Goal: Task Accomplishment & Management: Manage account settings

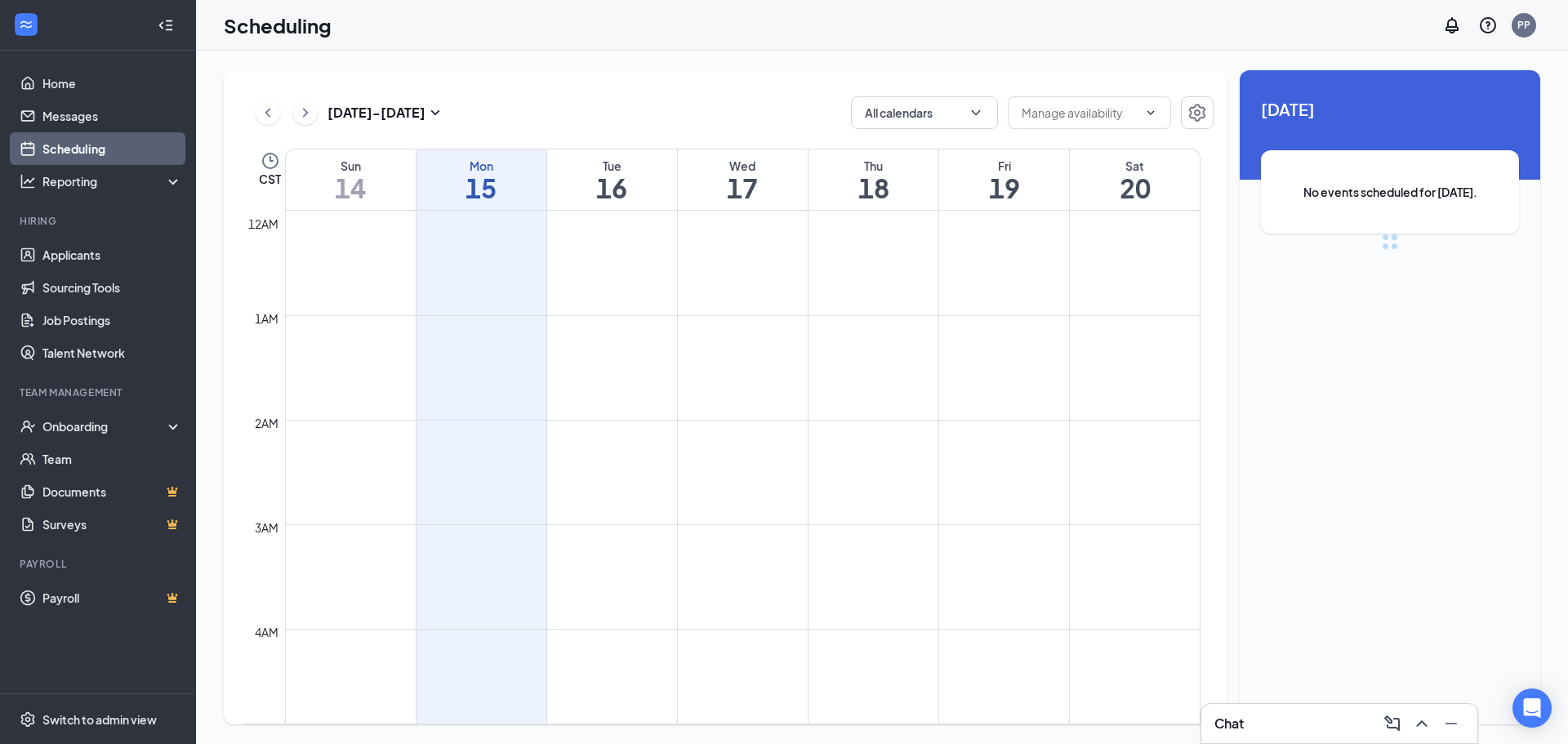
scroll to position [803, 0]
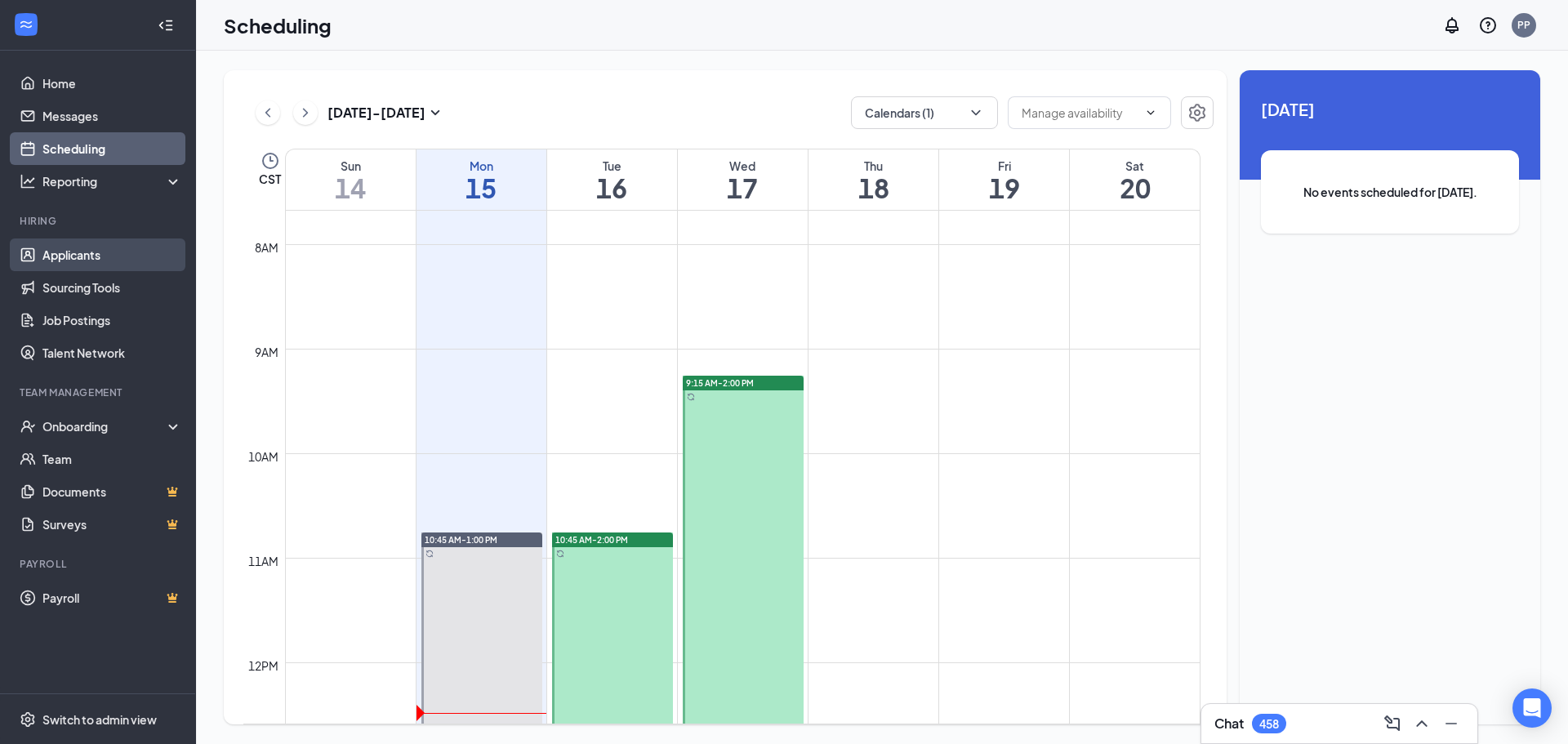
click at [74, 259] on link "Applicants" at bounding box center [112, 255] width 140 height 32
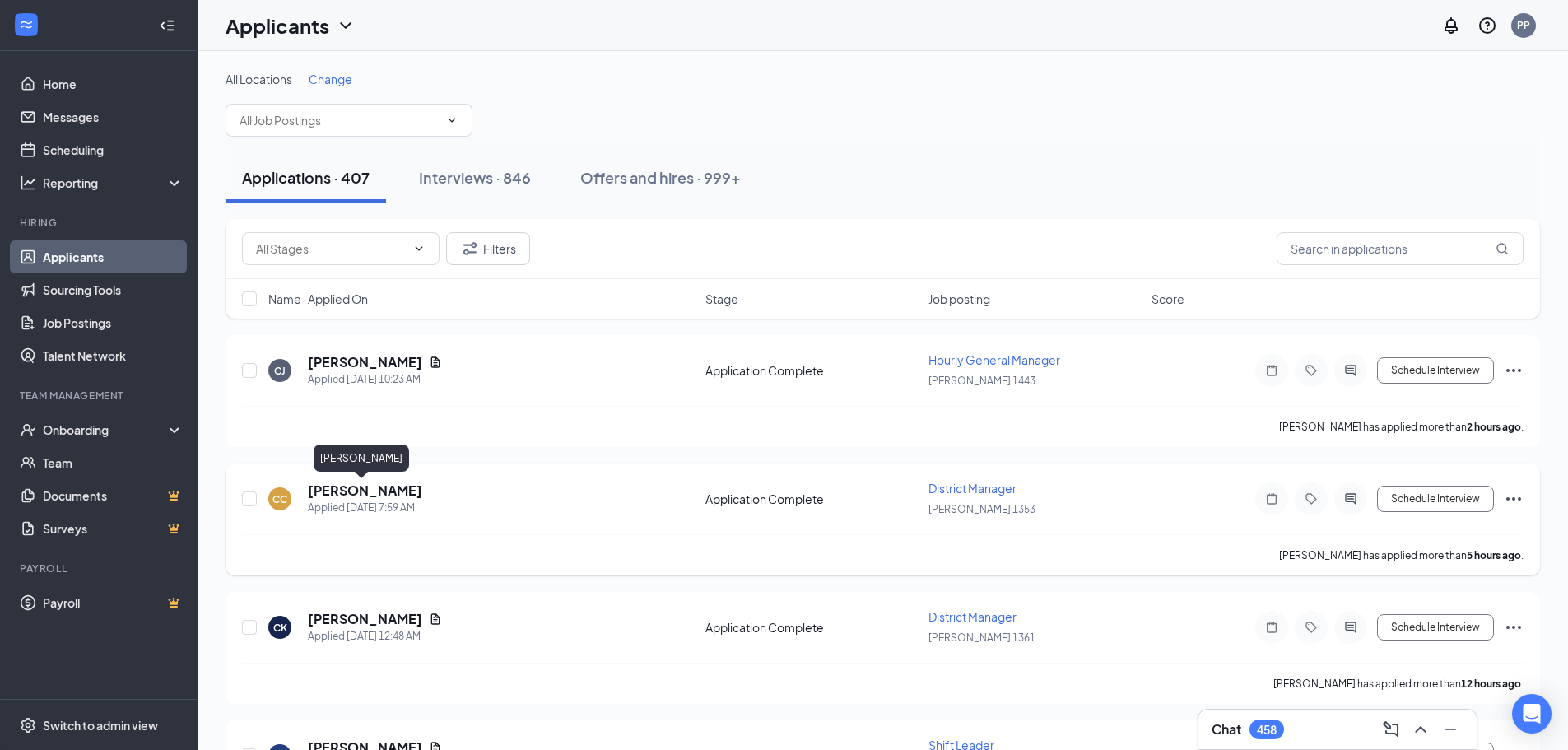
click at [376, 488] on h5 "[PERSON_NAME]" at bounding box center [365, 490] width 114 height 18
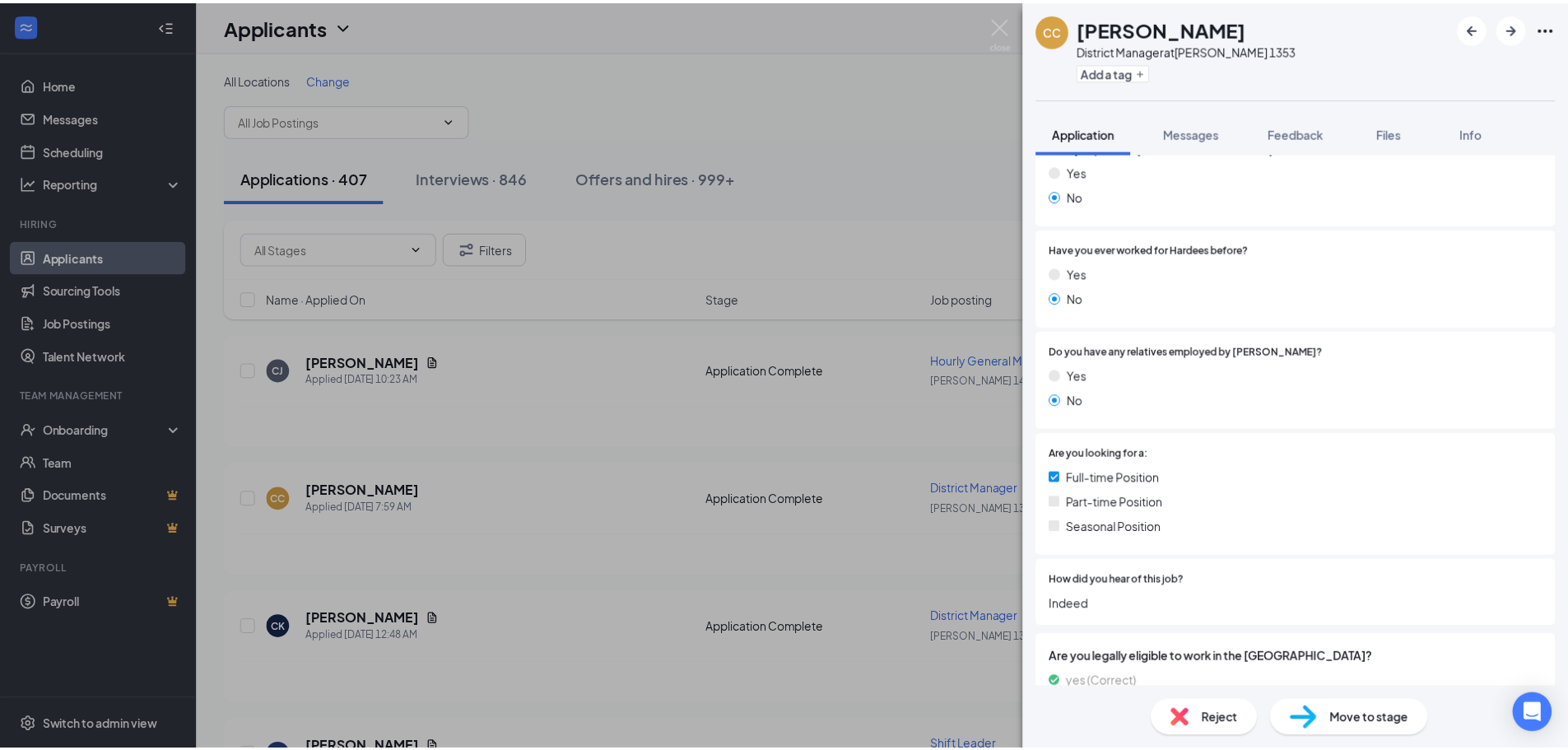
scroll to position [911, 0]
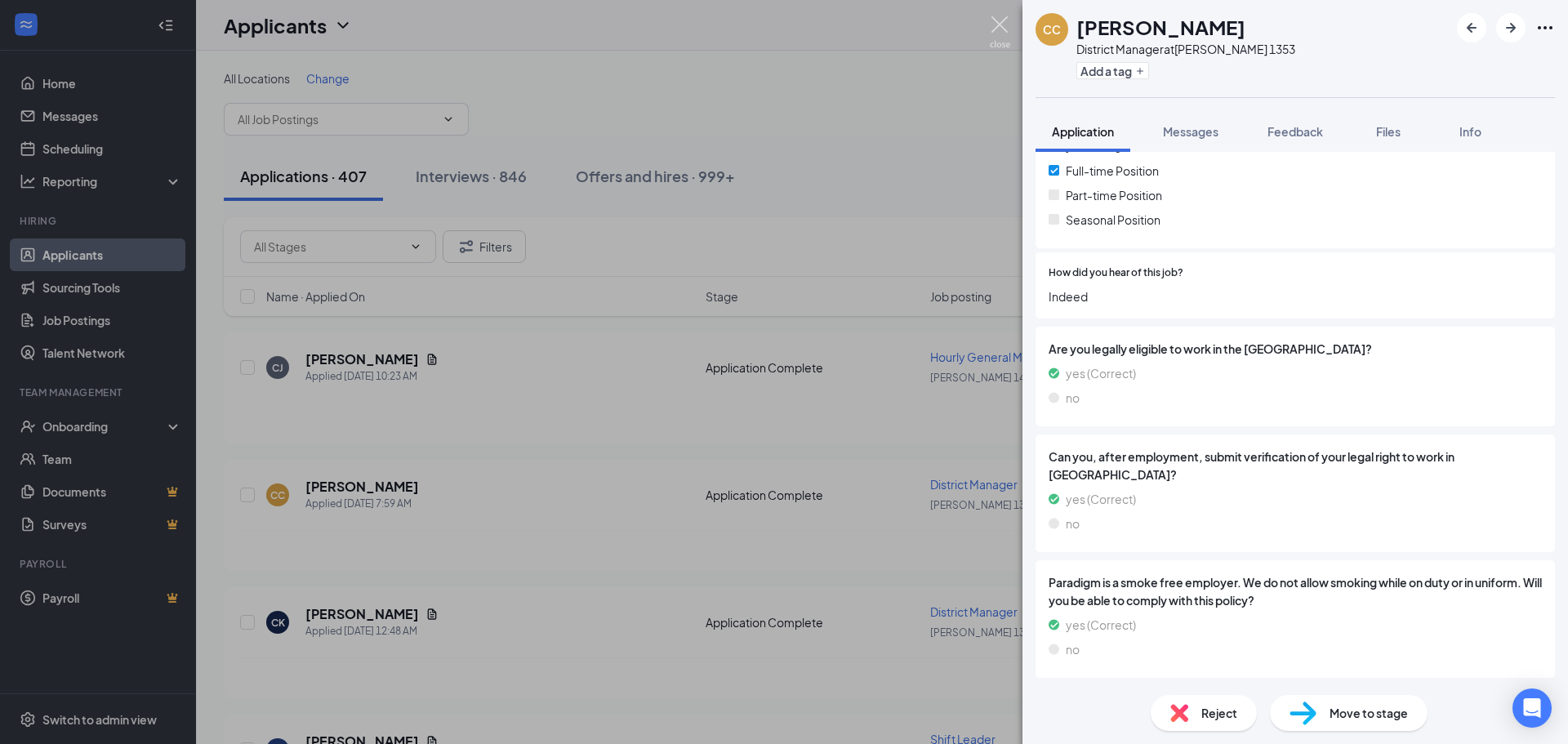
click at [996, 23] on img at bounding box center [999, 32] width 21 height 32
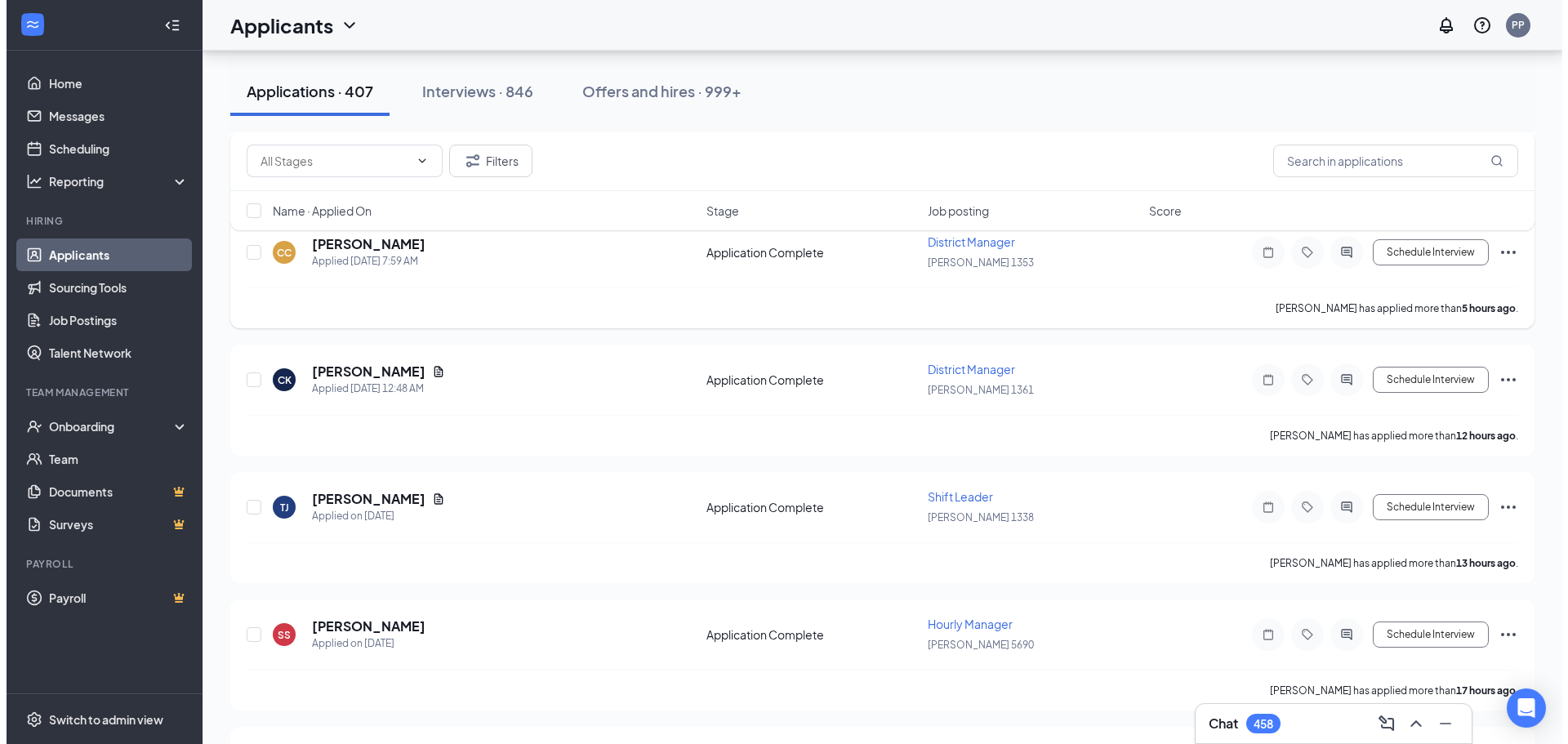
scroll to position [245, 0]
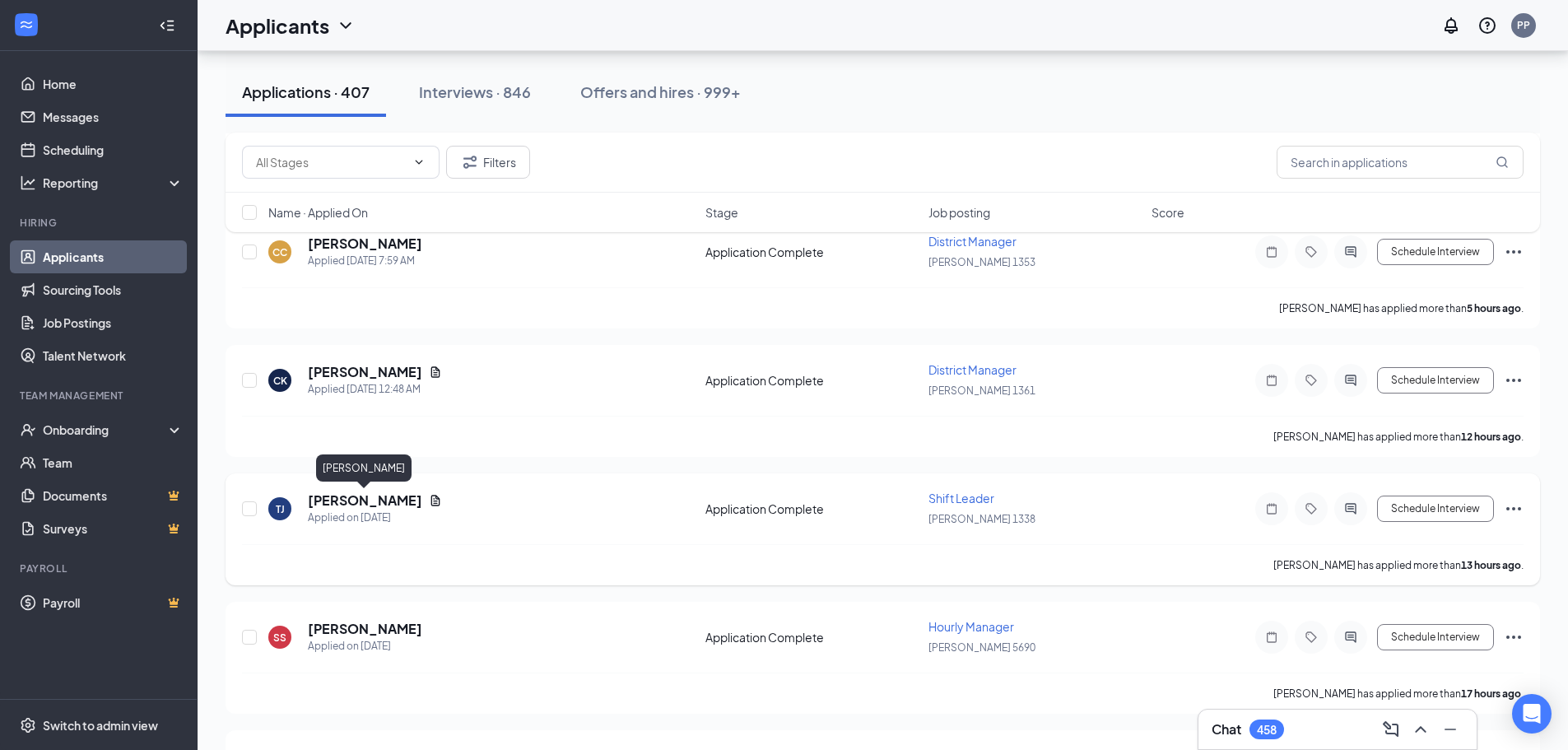
click at [334, 499] on h5 "[PERSON_NAME]" at bounding box center [365, 500] width 114 height 18
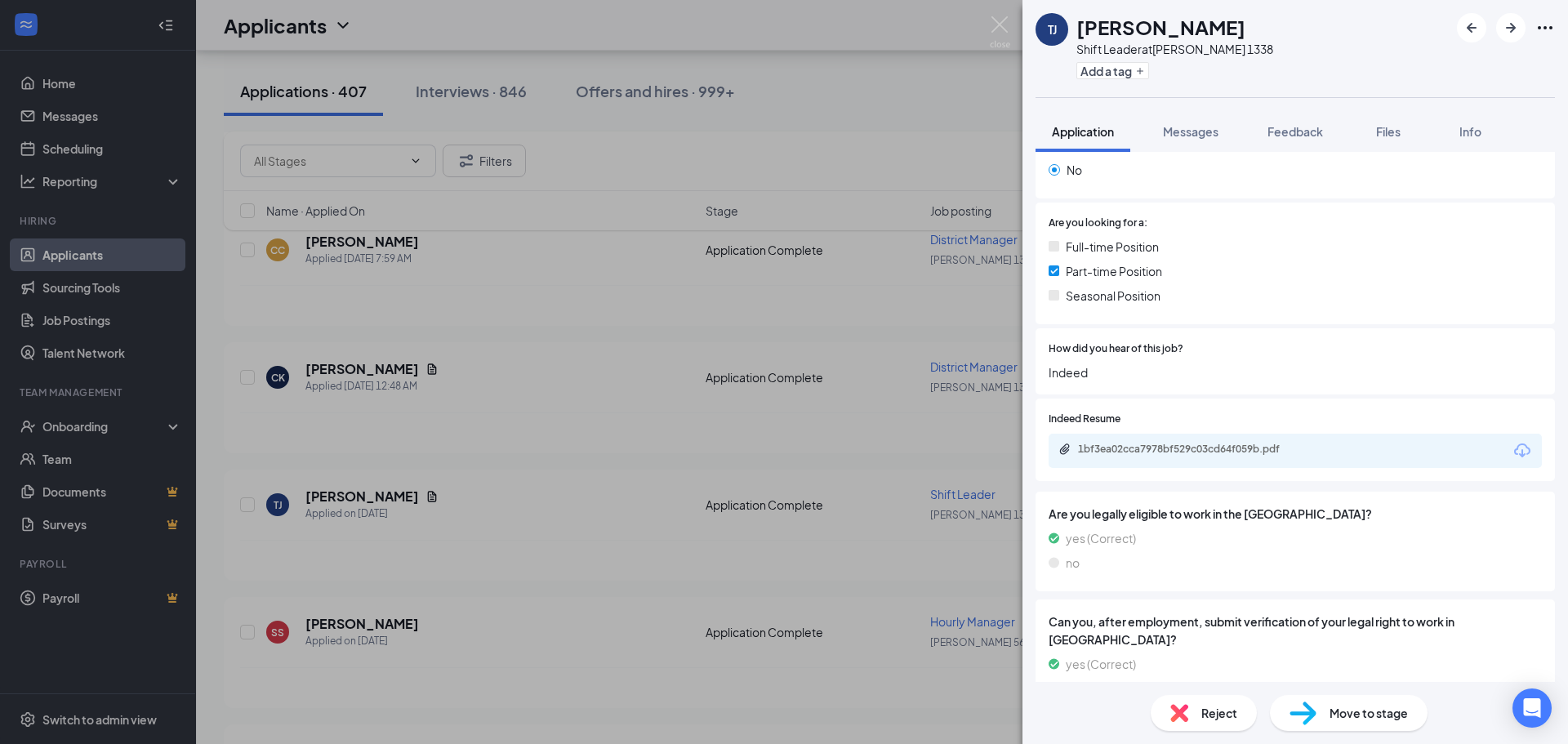
scroll to position [816, 0]
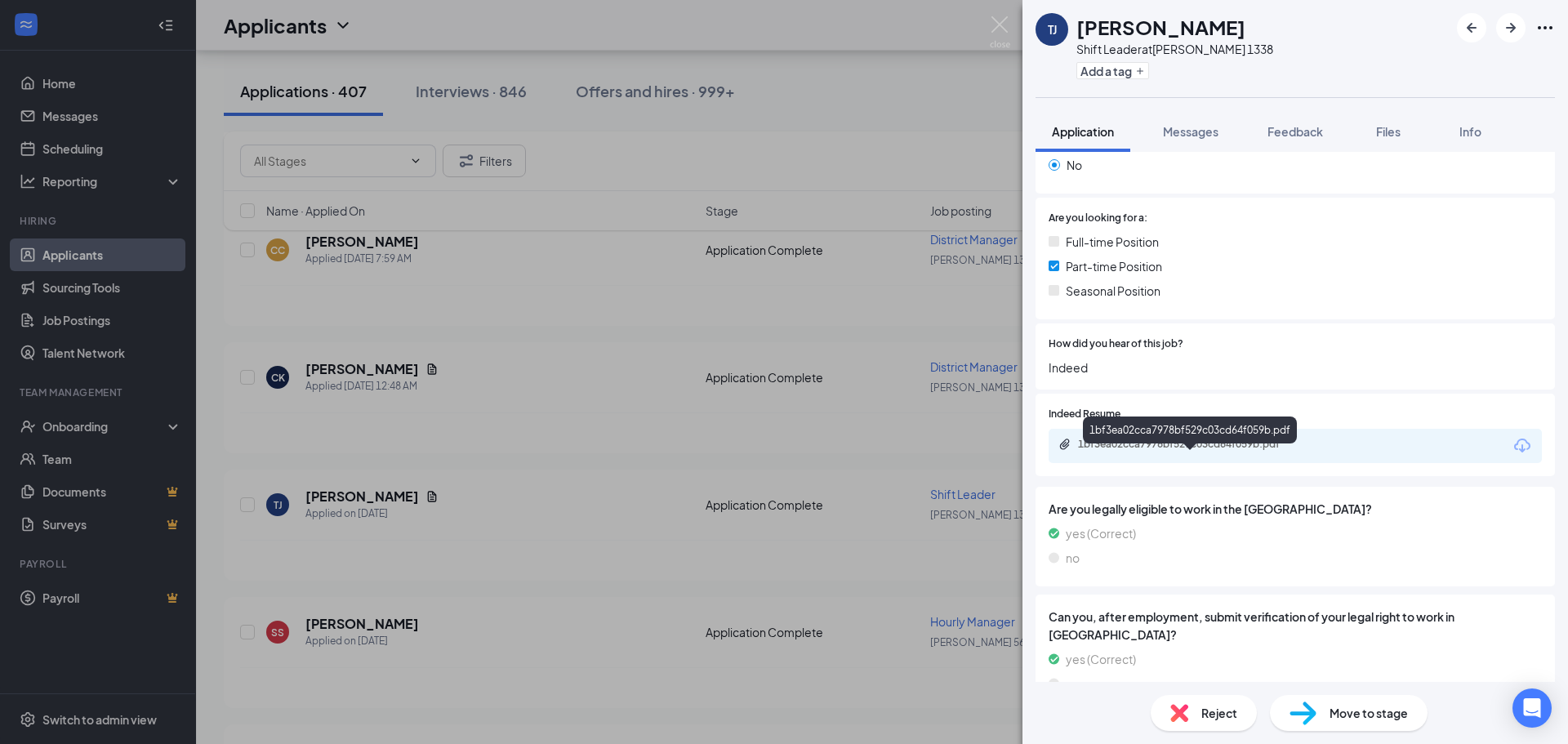
click at [1141, 451] on div "1bf3ea02cca7978bf529c03cd64f059b.pdf" at bounding box center [1192, 443] width 229 height 13
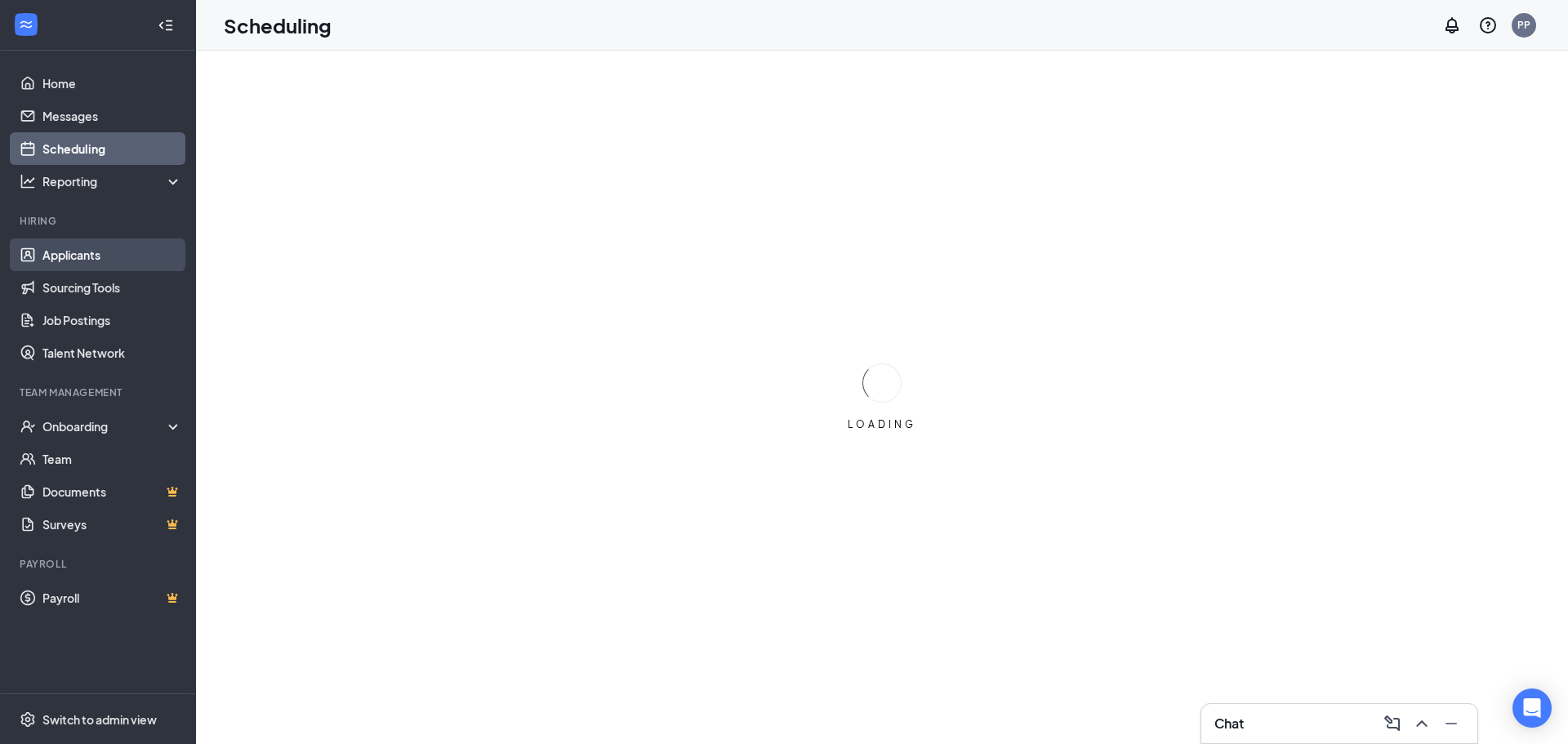
click at [63, 265] on link "Applicants" at bounding box center [112, 255] width 140 height 32
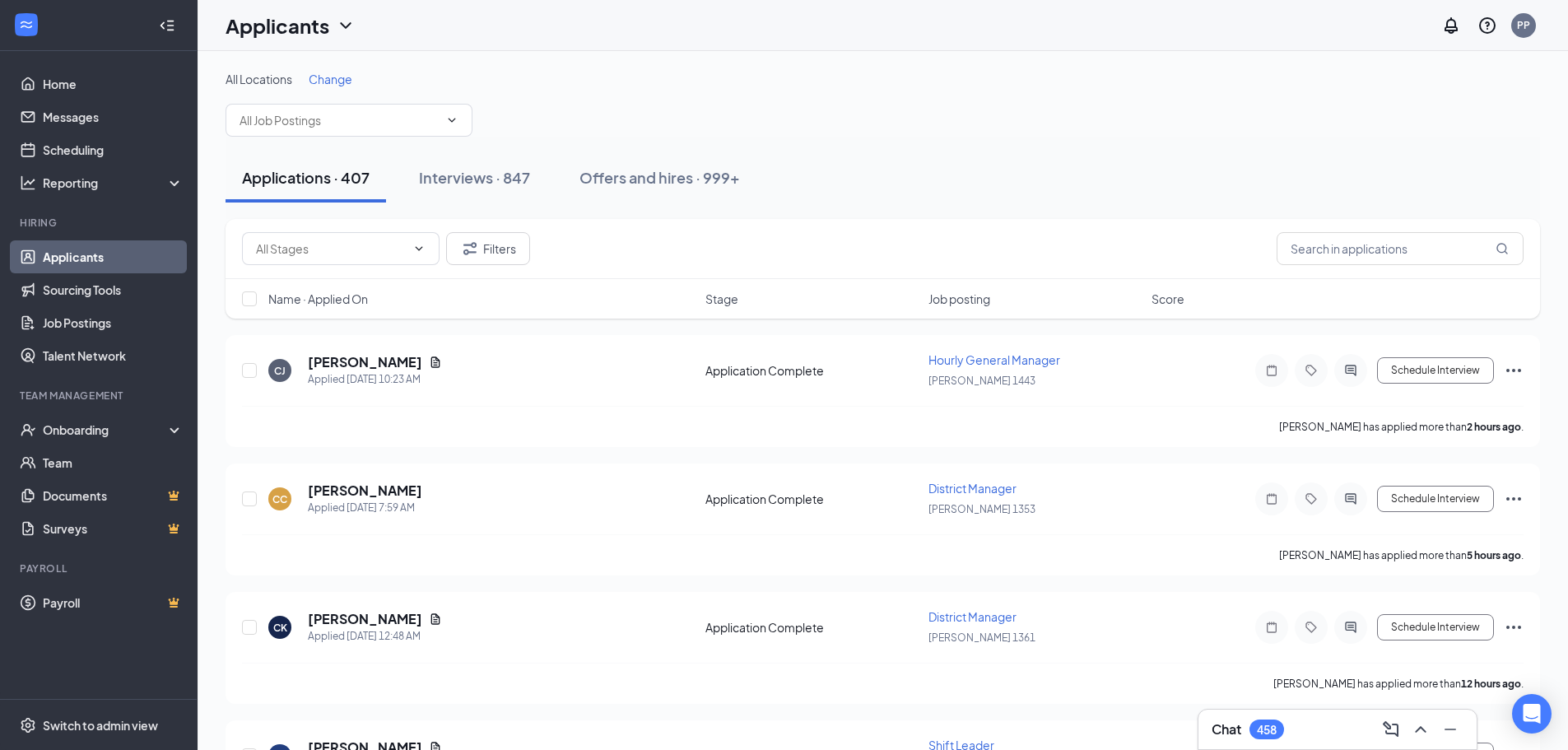
click at [331, 79] on span "Change" at bounding box center [331, 79] width 43 height 15
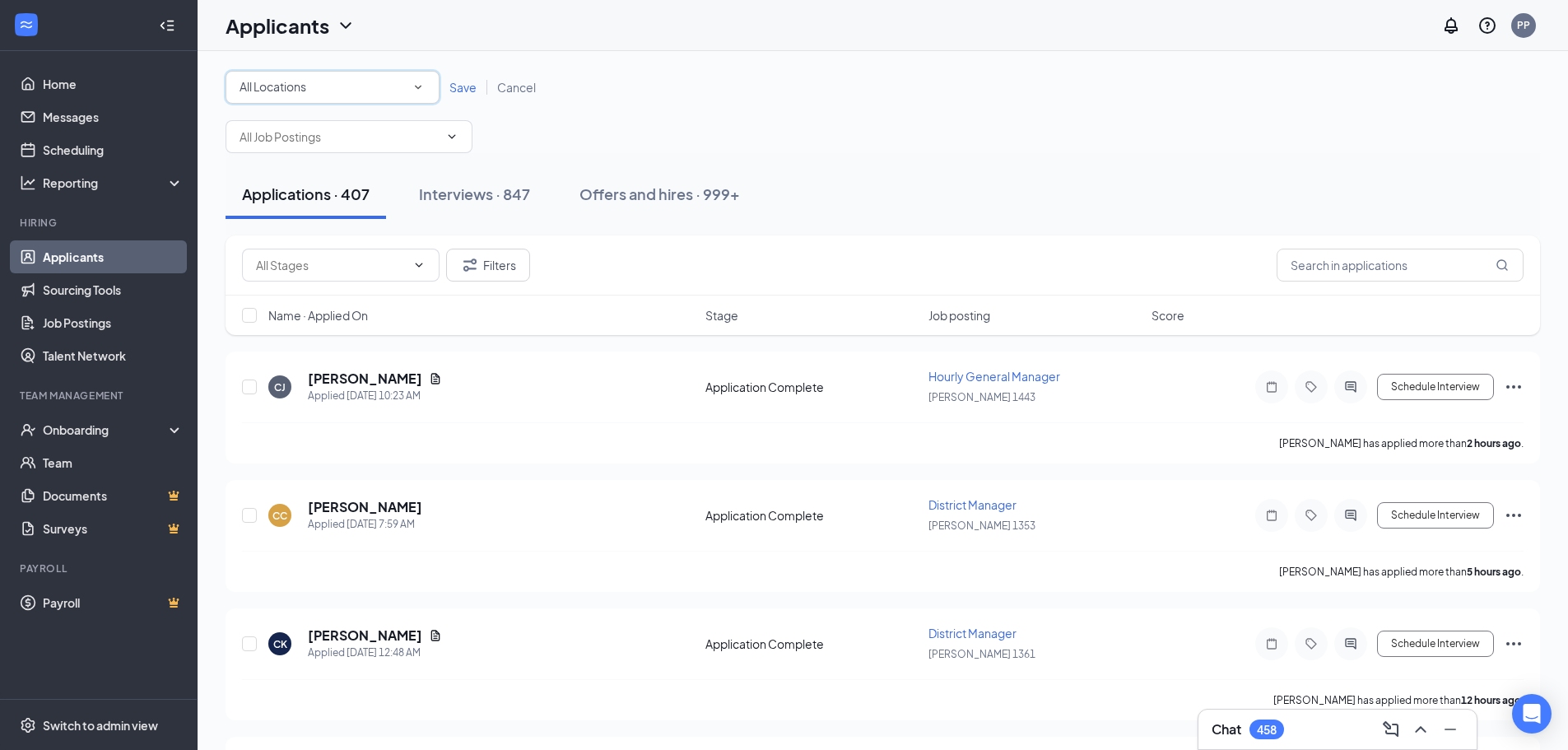
click at [418, 88] on icon "SmallChevronDown" at bounding box center [418, 88] width 7 height 4
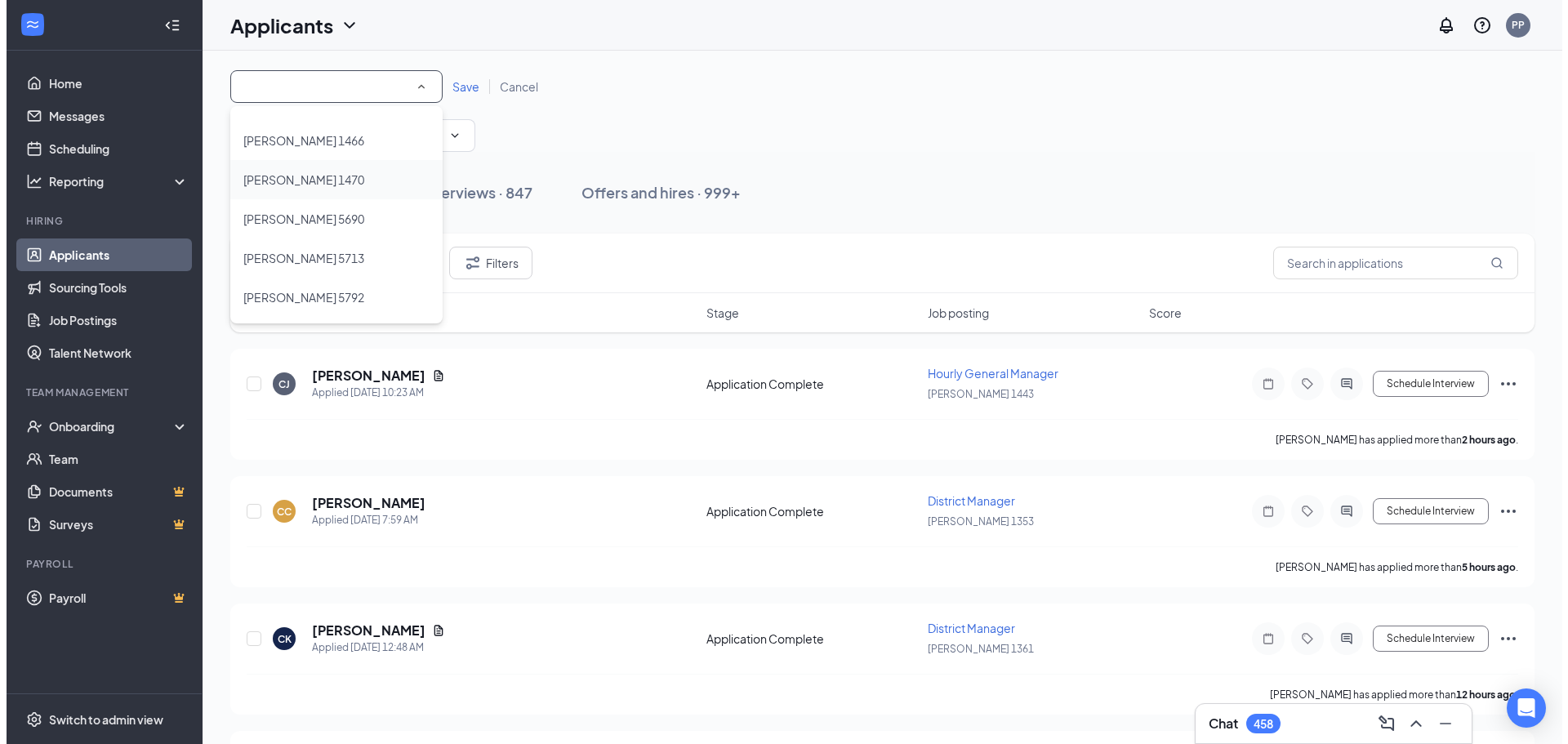
scroll to position [735, 0]
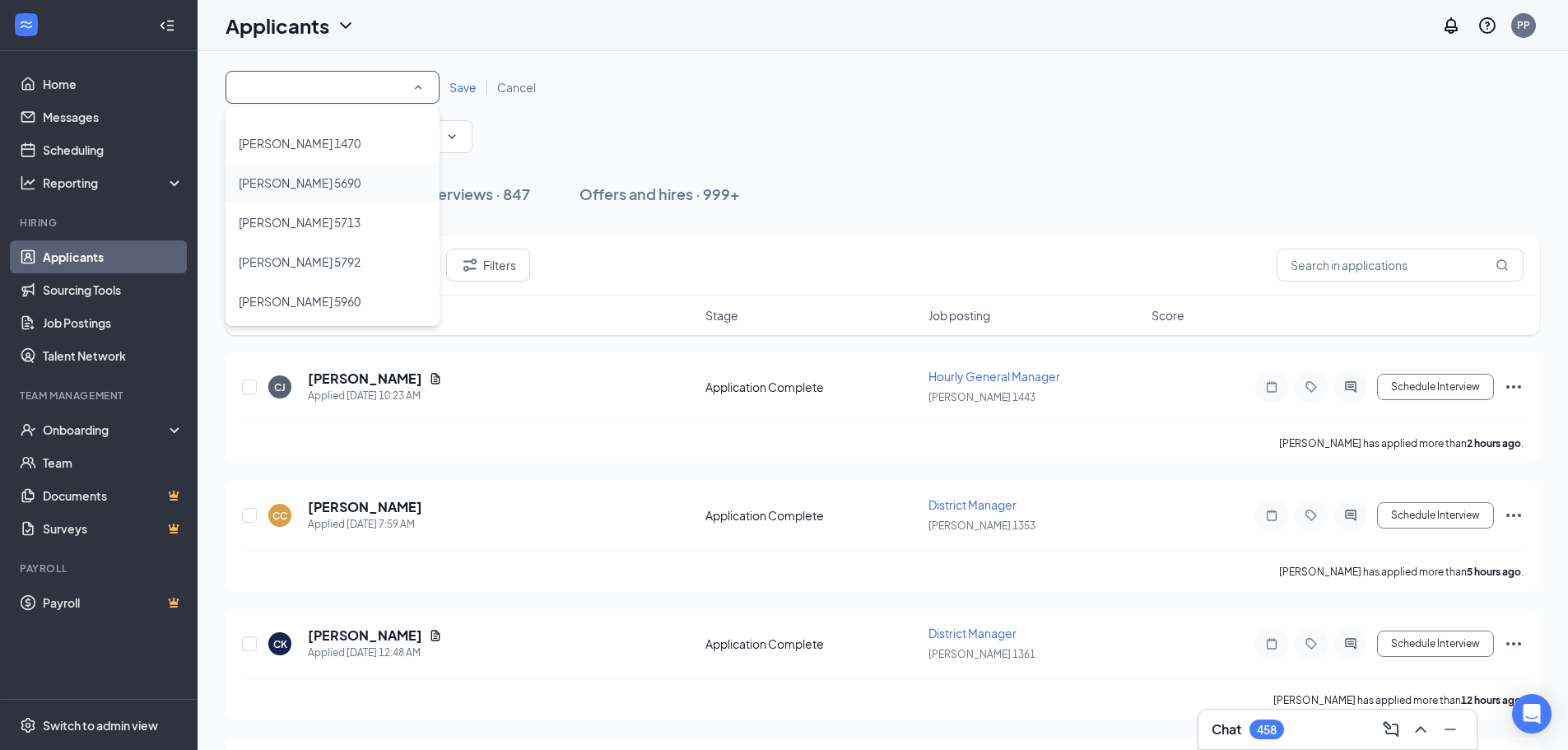
click at [316, 189] on span "[PERSON_NAME] 5690" at bounding box center [299, 183] width 121 height 15
click at [463, 93] on span "Save" at bounding box center [464, 87] width 28 height 15
click at [463, 93] on div "All Locations Hardee's 5690 Save Cancel" at bounding box center [883, 112] width 1314 height 82
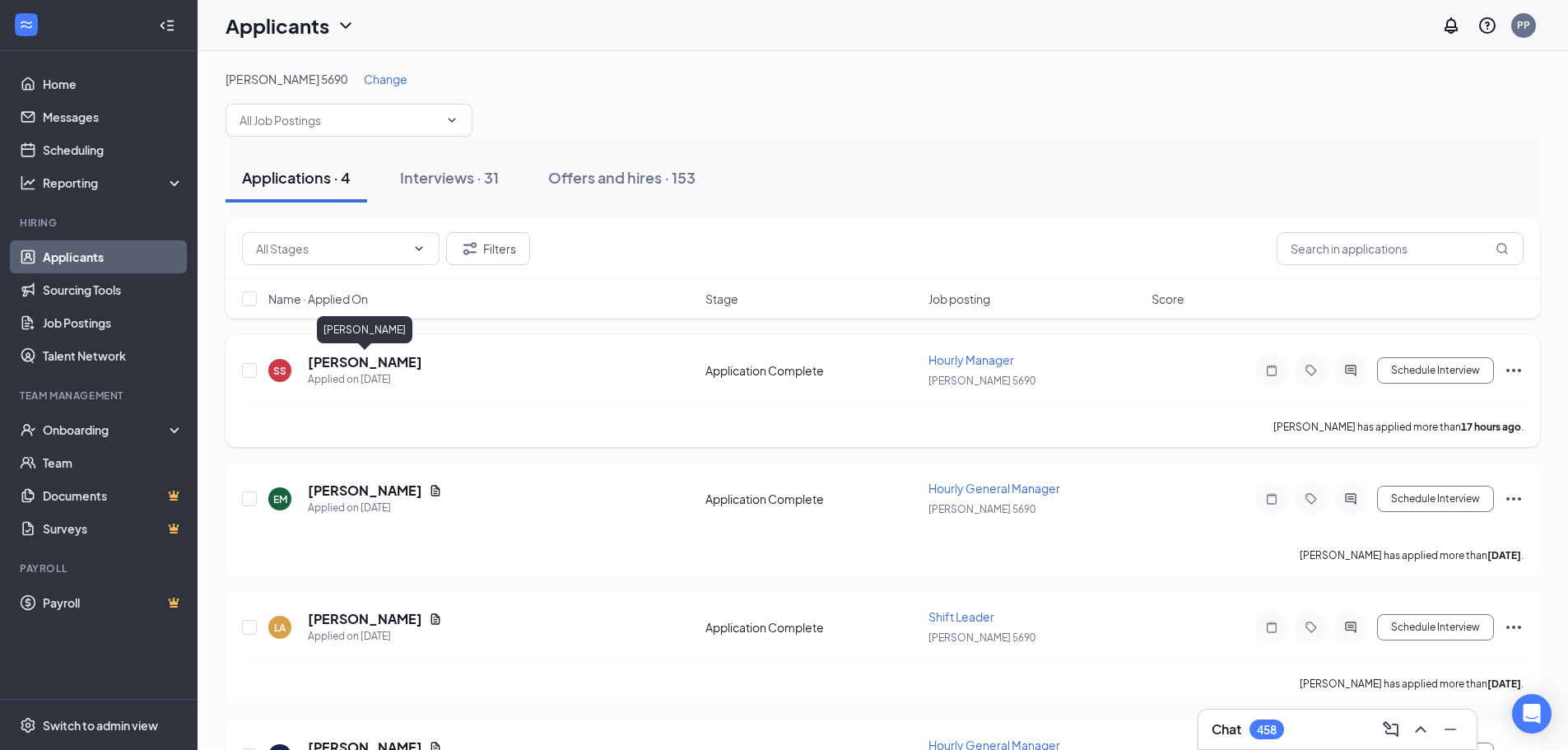
click at [336, 357] on h5 "[PERSON_NAME]" at bounding box center [365, 362] width 114 height 18
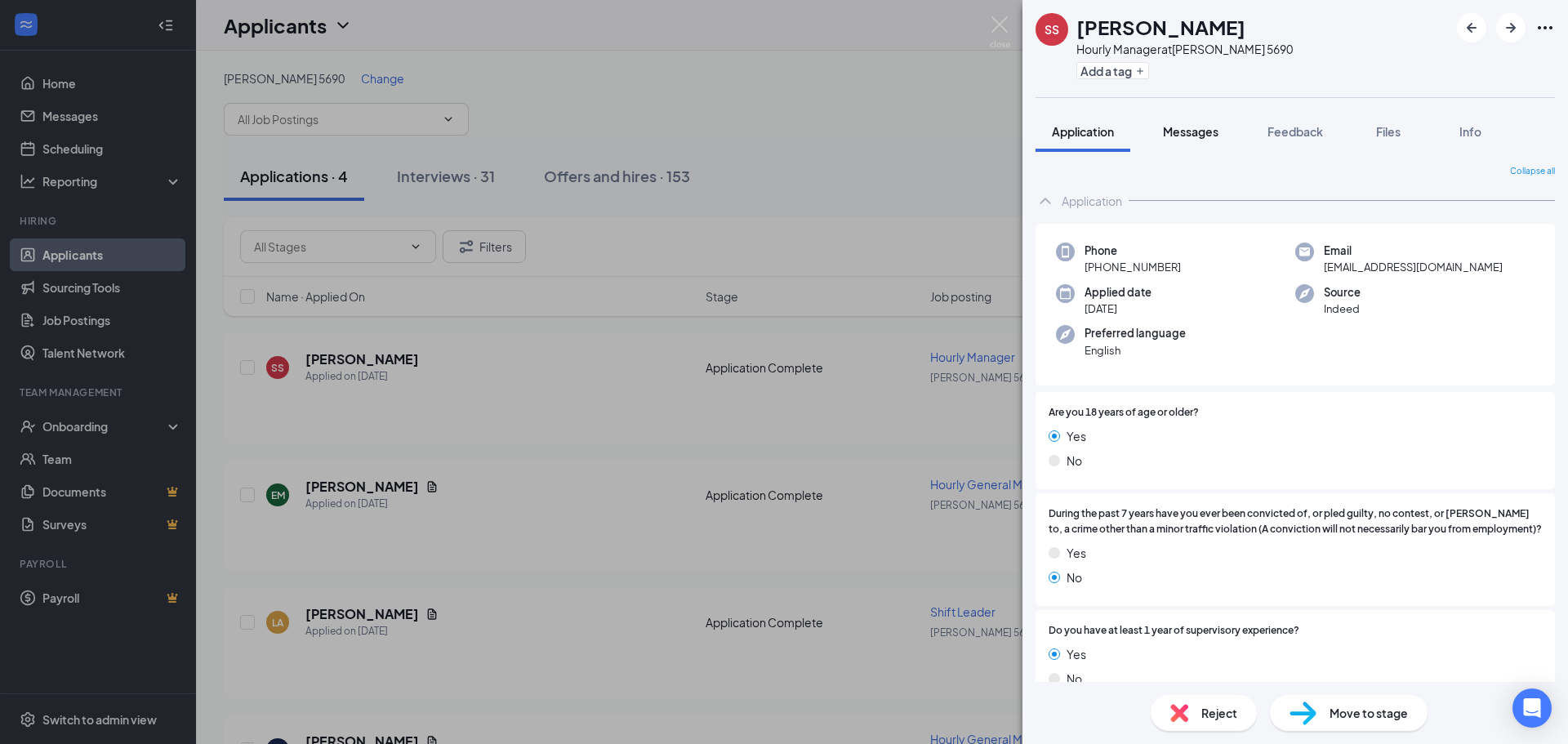
click at [1184, 127] on span "Messages" at bounding box center [1190, 131] width 56 height 15
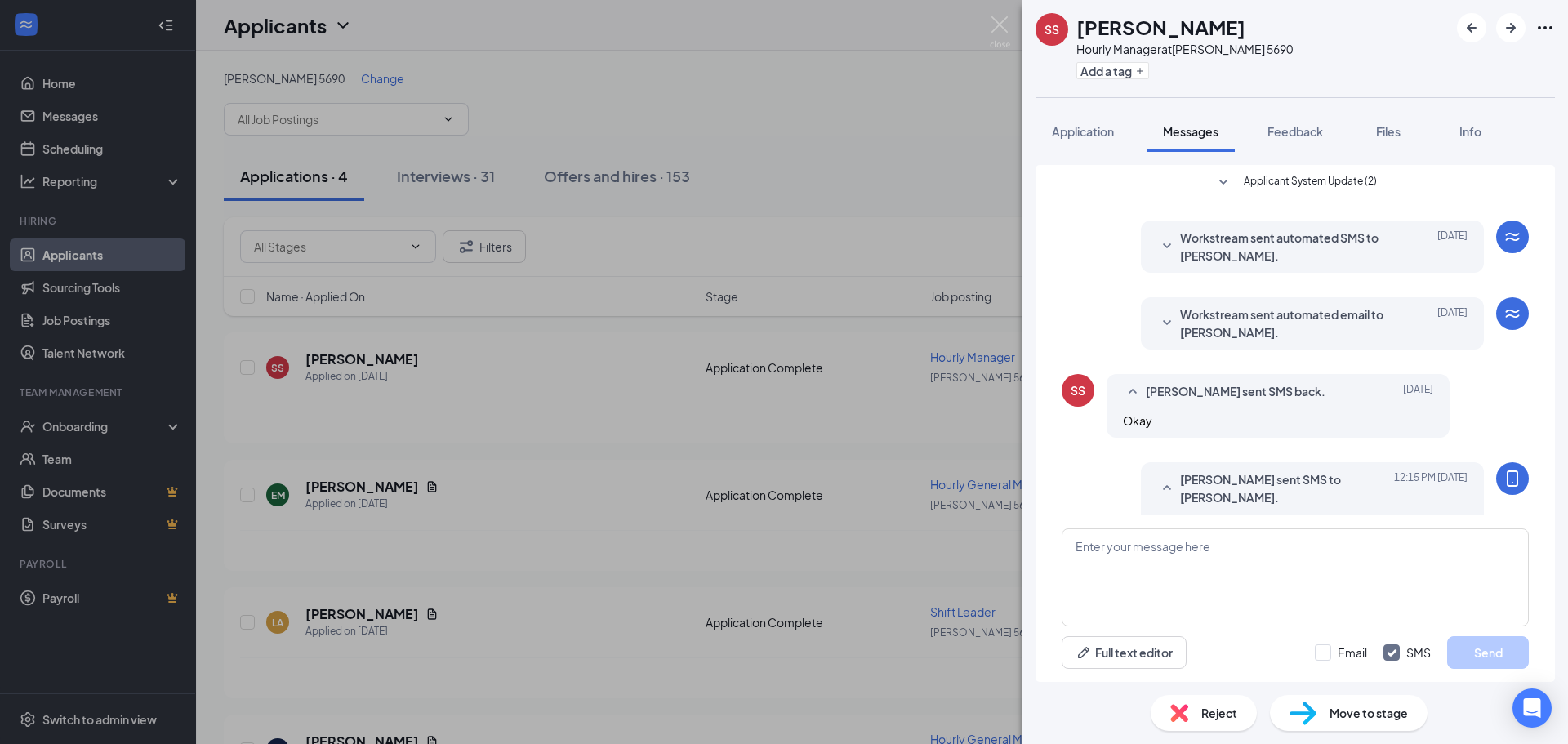
scroll to position [44, 0]
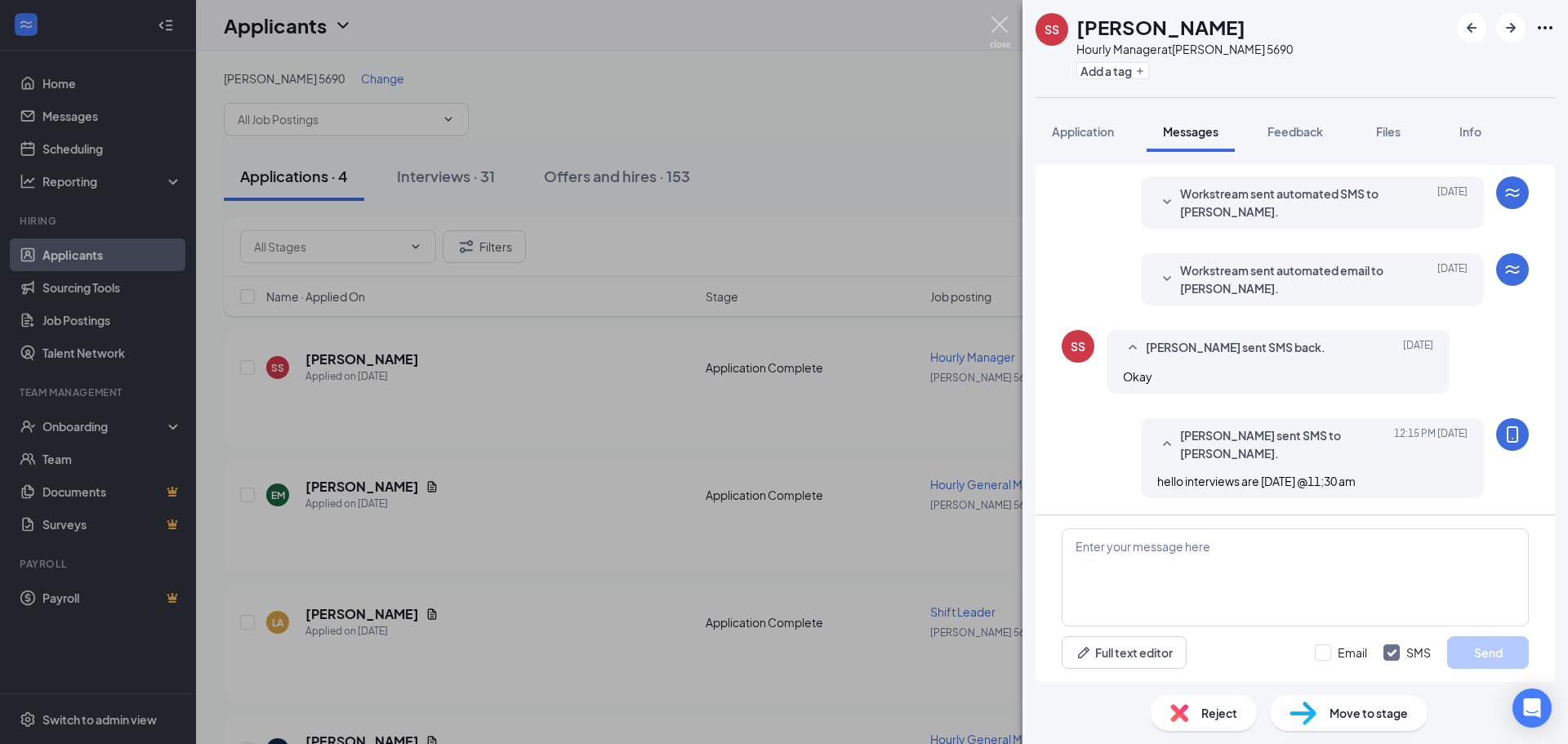
click at [1003, 21] on img at bounding box center [999, 32] width 21 height 32
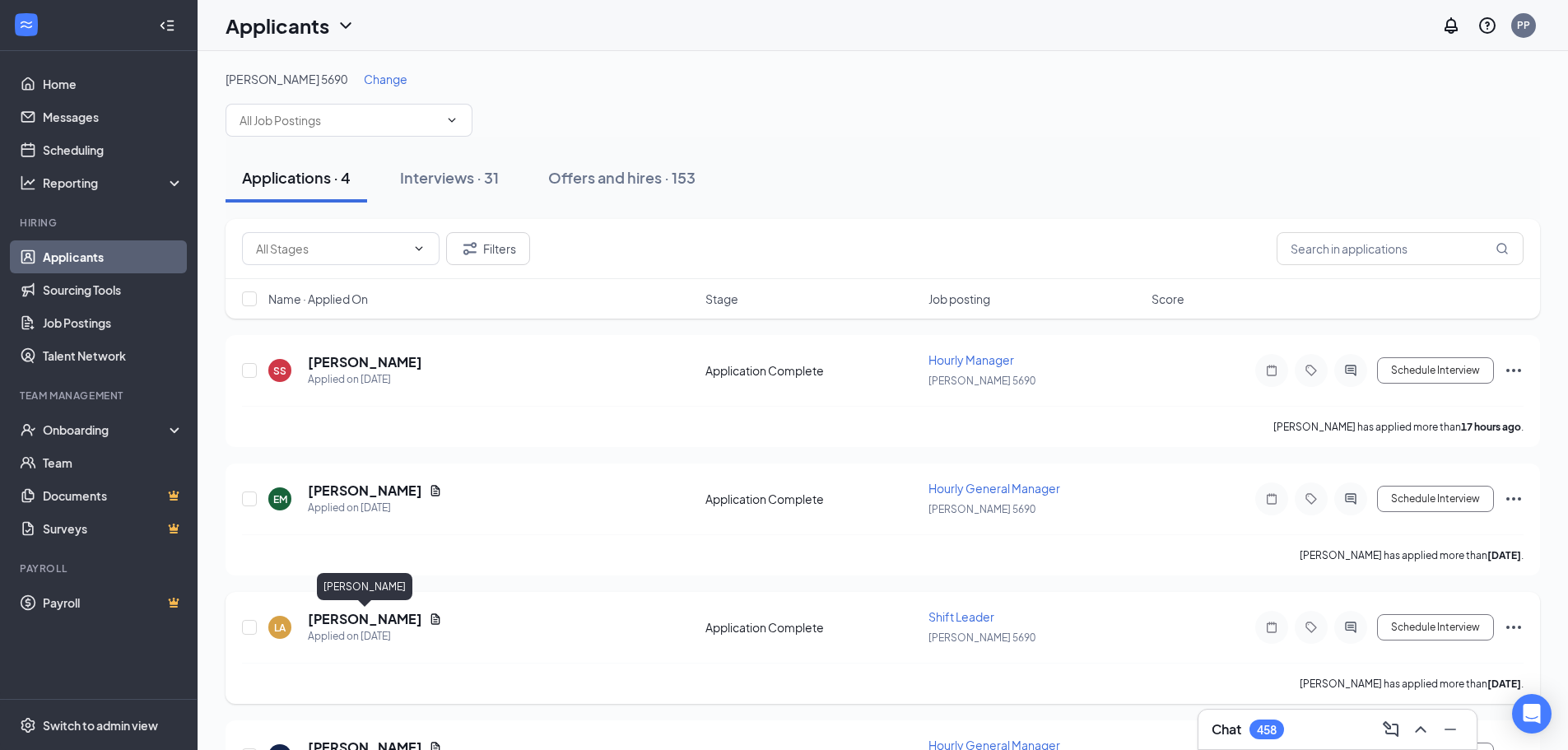
click at [397, 625] on h5 "Lashunda Abrams" at bounding box center [365, 619] width 114 height 18
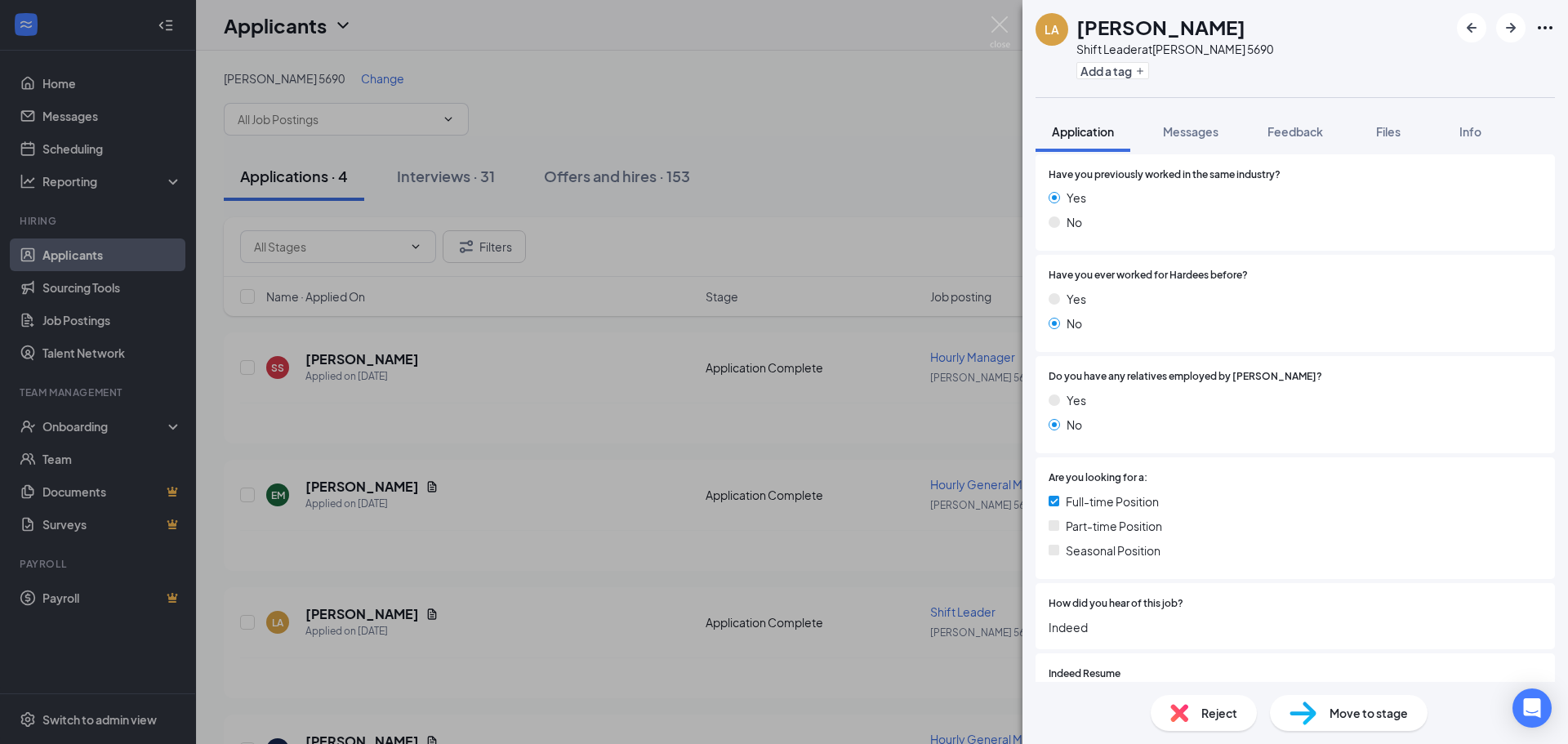
scroll to position [899, 0]
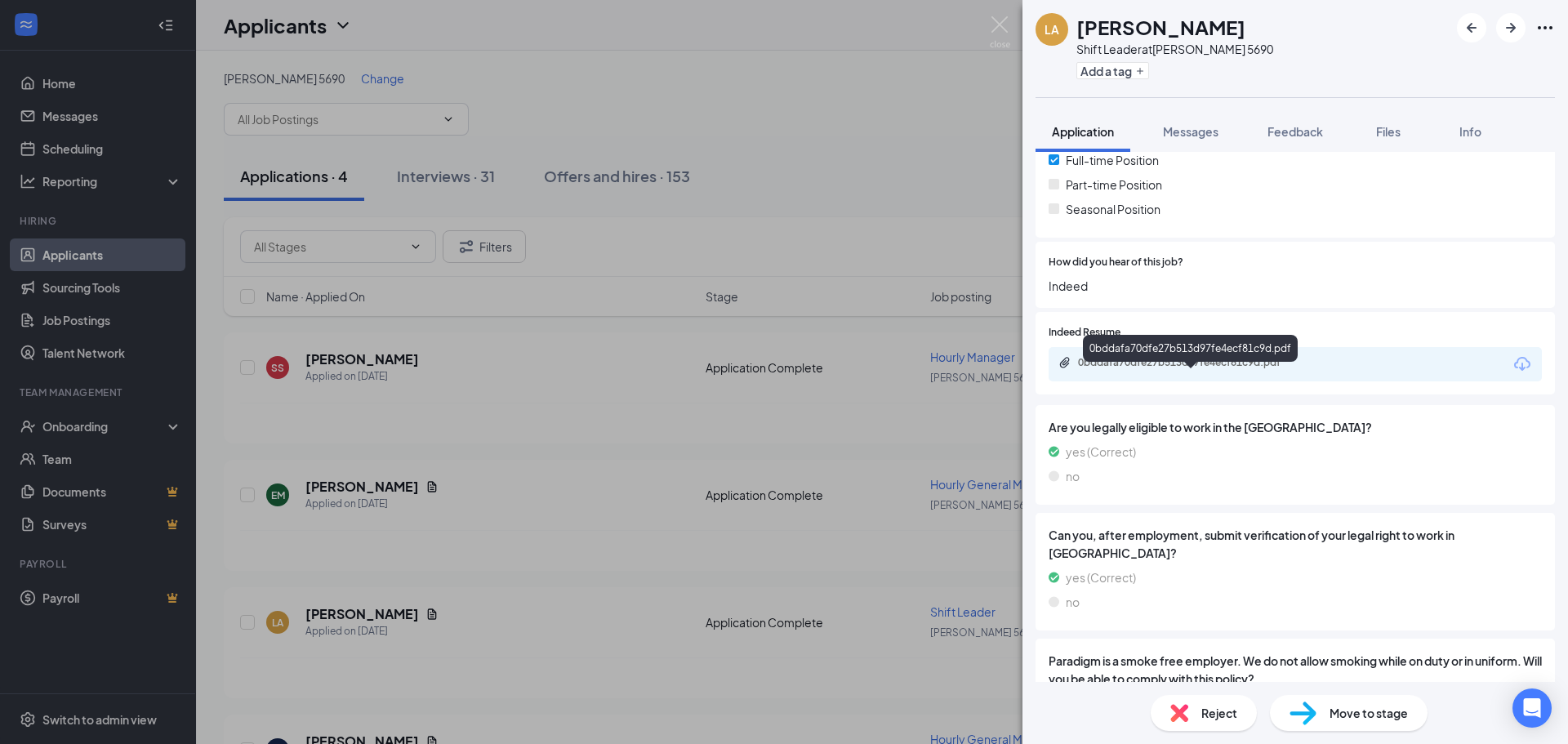
click at [1172, 369] on div "0bddafa70dfe27b513d97fe4ecf81c9d.pdf" at bounding box center [1192, 362] width 229 height 13
click at [1196, 129] on span "Messages" at bounding box center [1190, 131] width 56 height 15
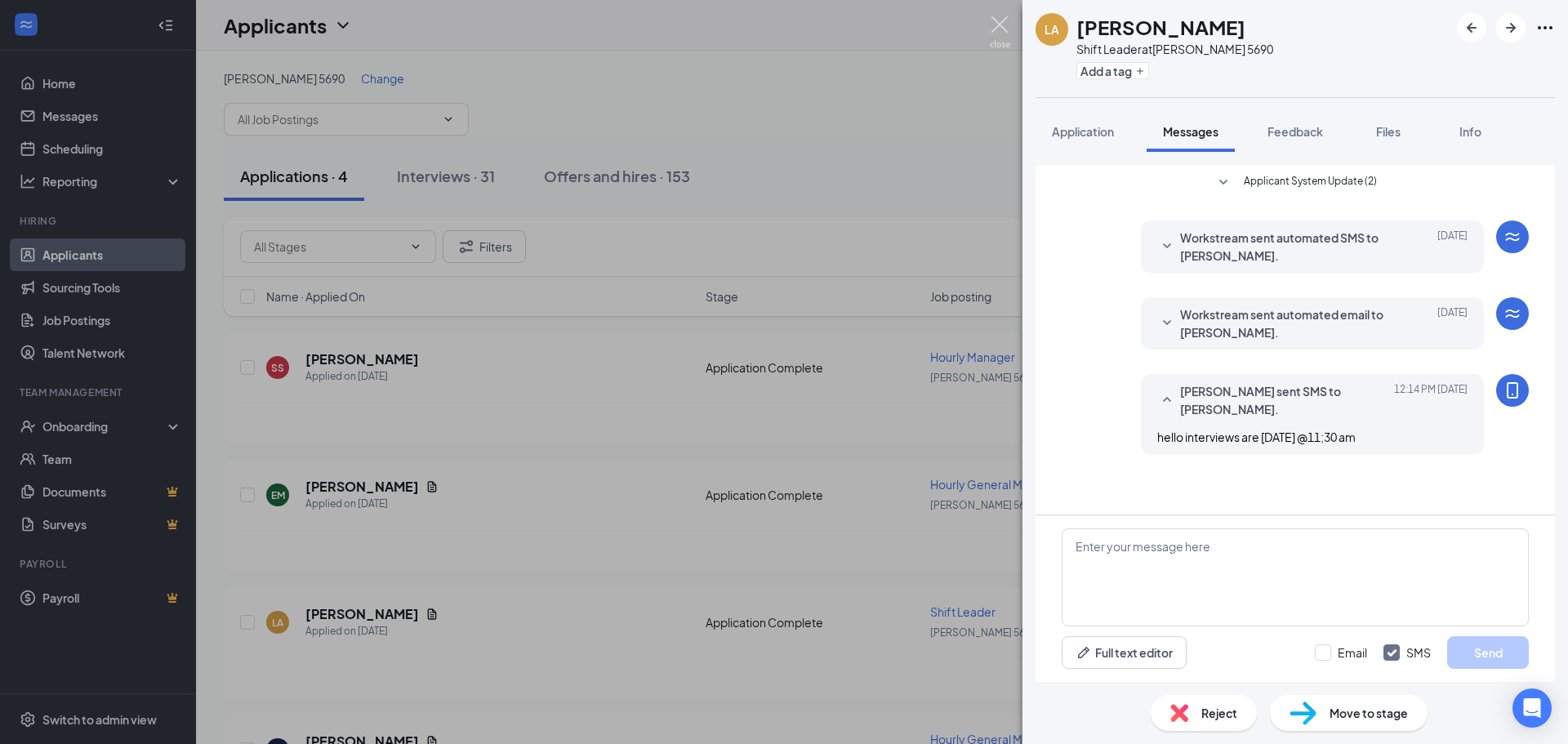
click at [999, 24] on img at bounding box center [999, 32] width 21 height 32
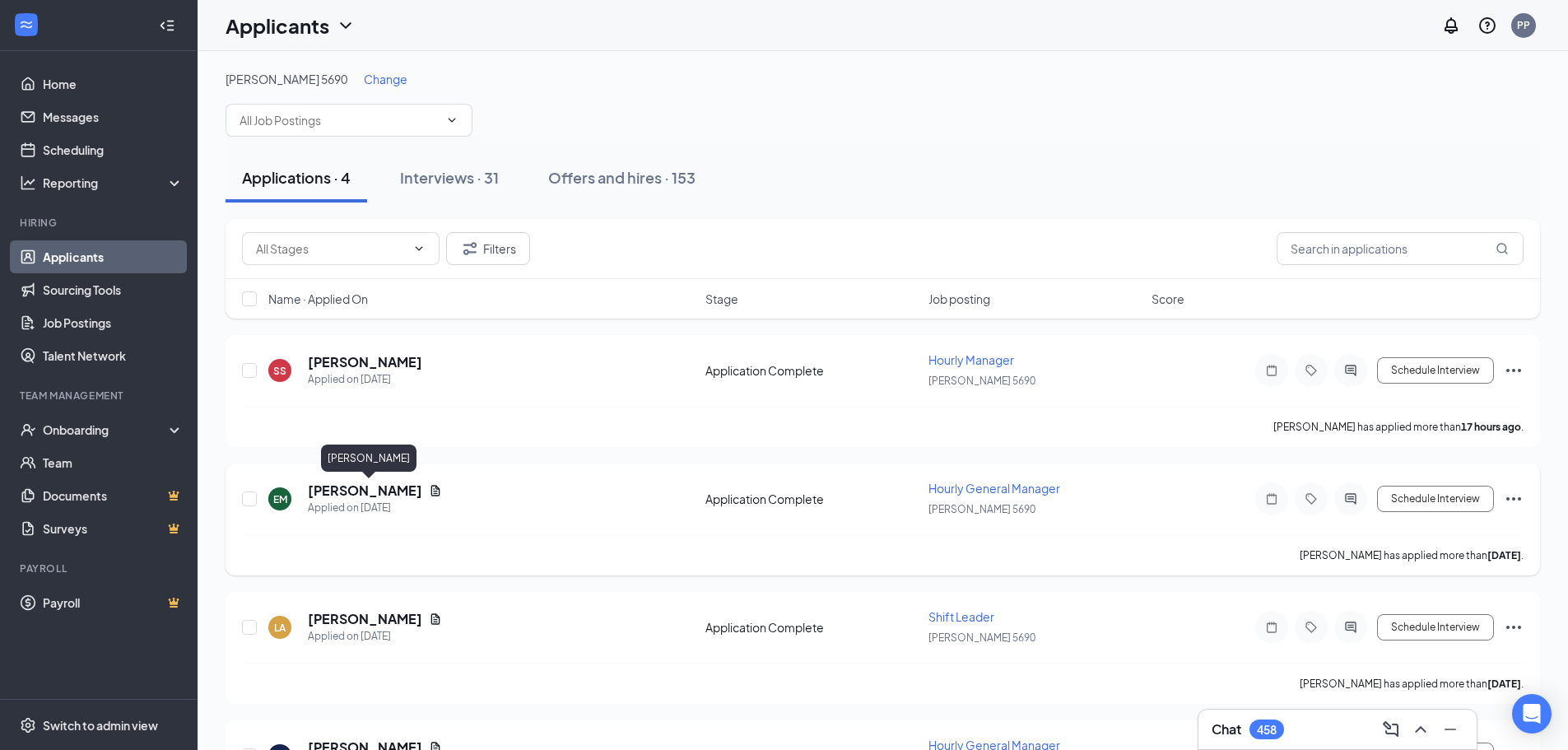
click at [345, 492] on h5 "Emmanuel Morrissette" at bounding box center [365, 490] width 114 height 18
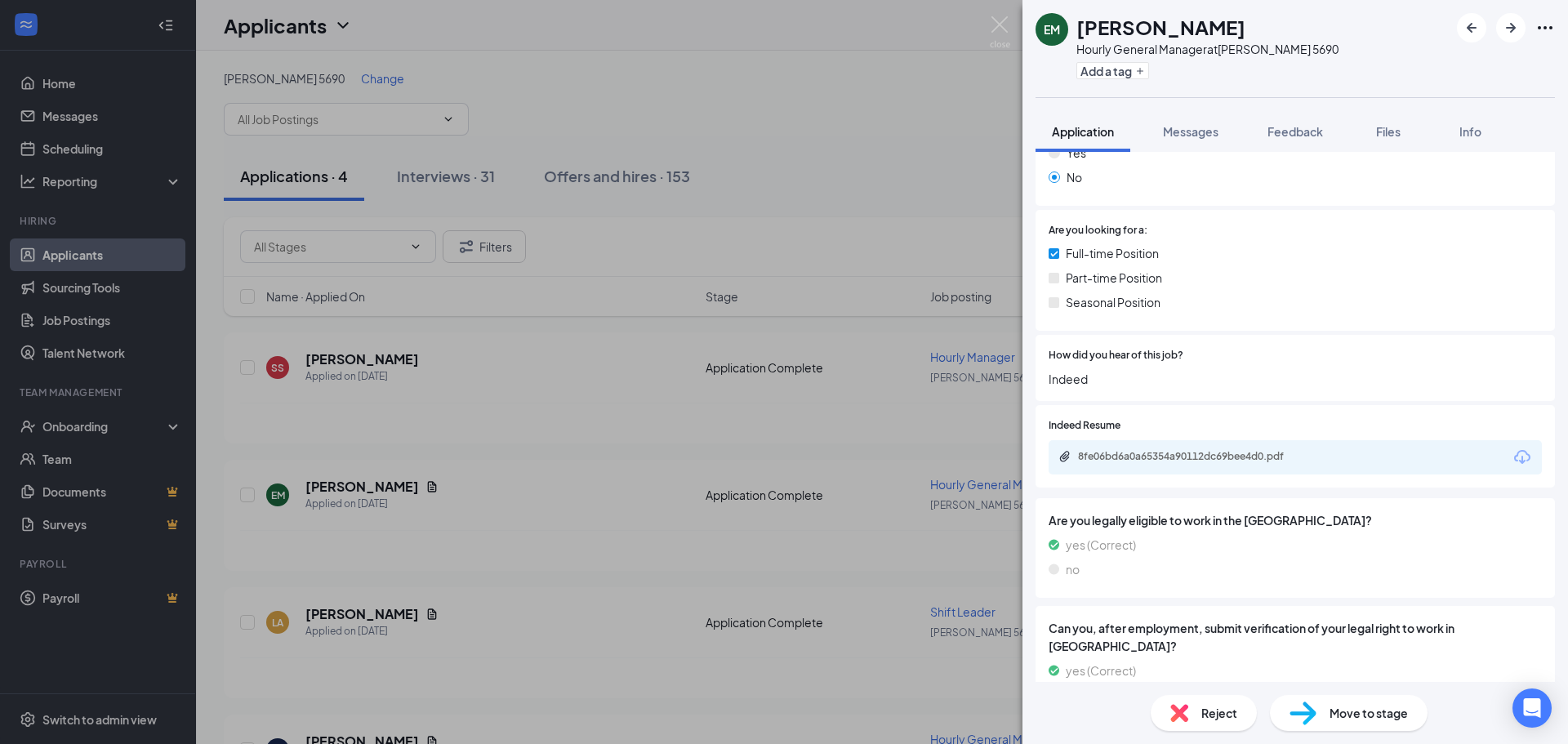
scroll to position [899, 0]
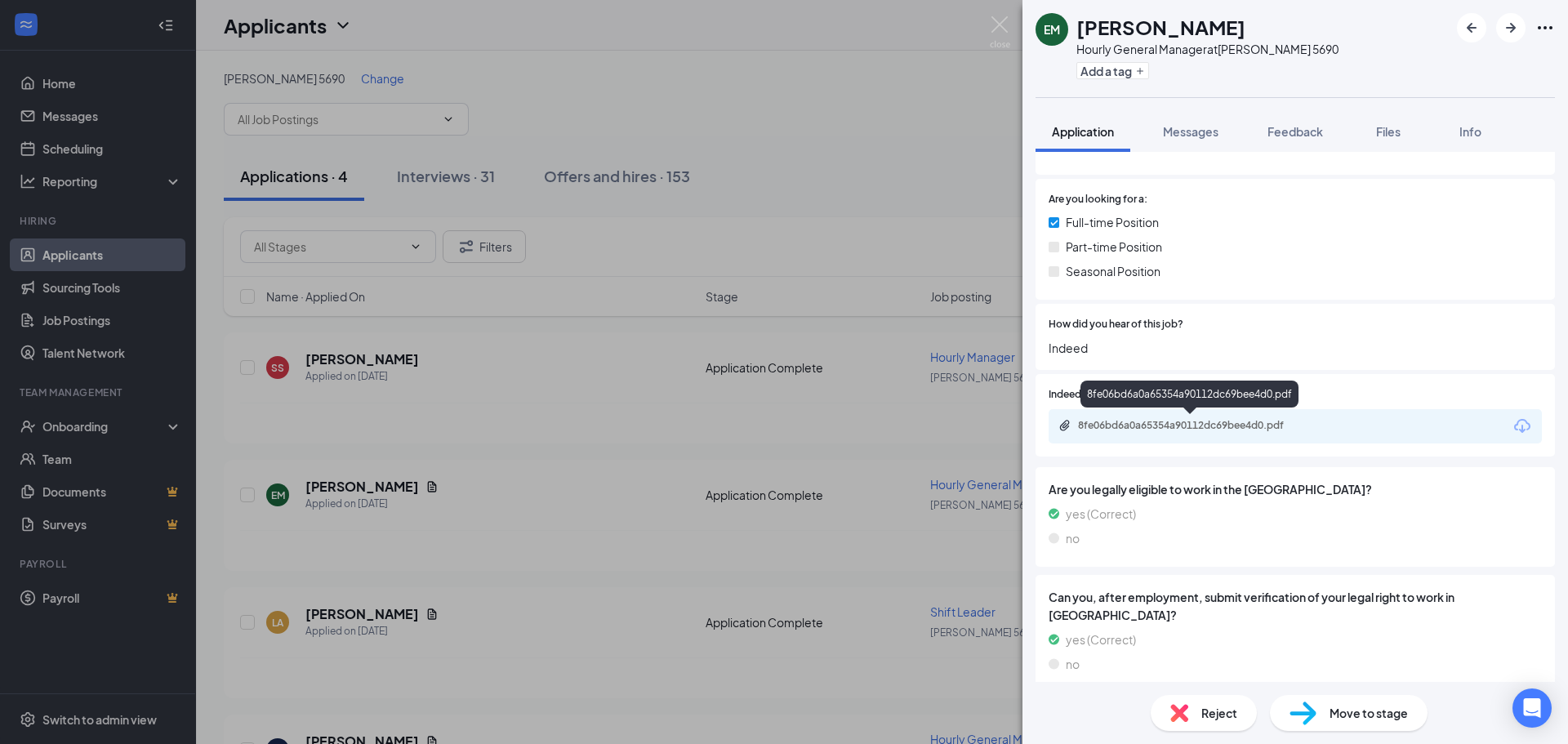
click at [1150, 423] on div "8fe06bd6a0a65354a90112dc69bee4d0.pdf" at bounding box center [1192, 425] width 229 height 13
click at [1189, 128] on span "Messages" at bounding box center [1190, 131] width 56 height 15
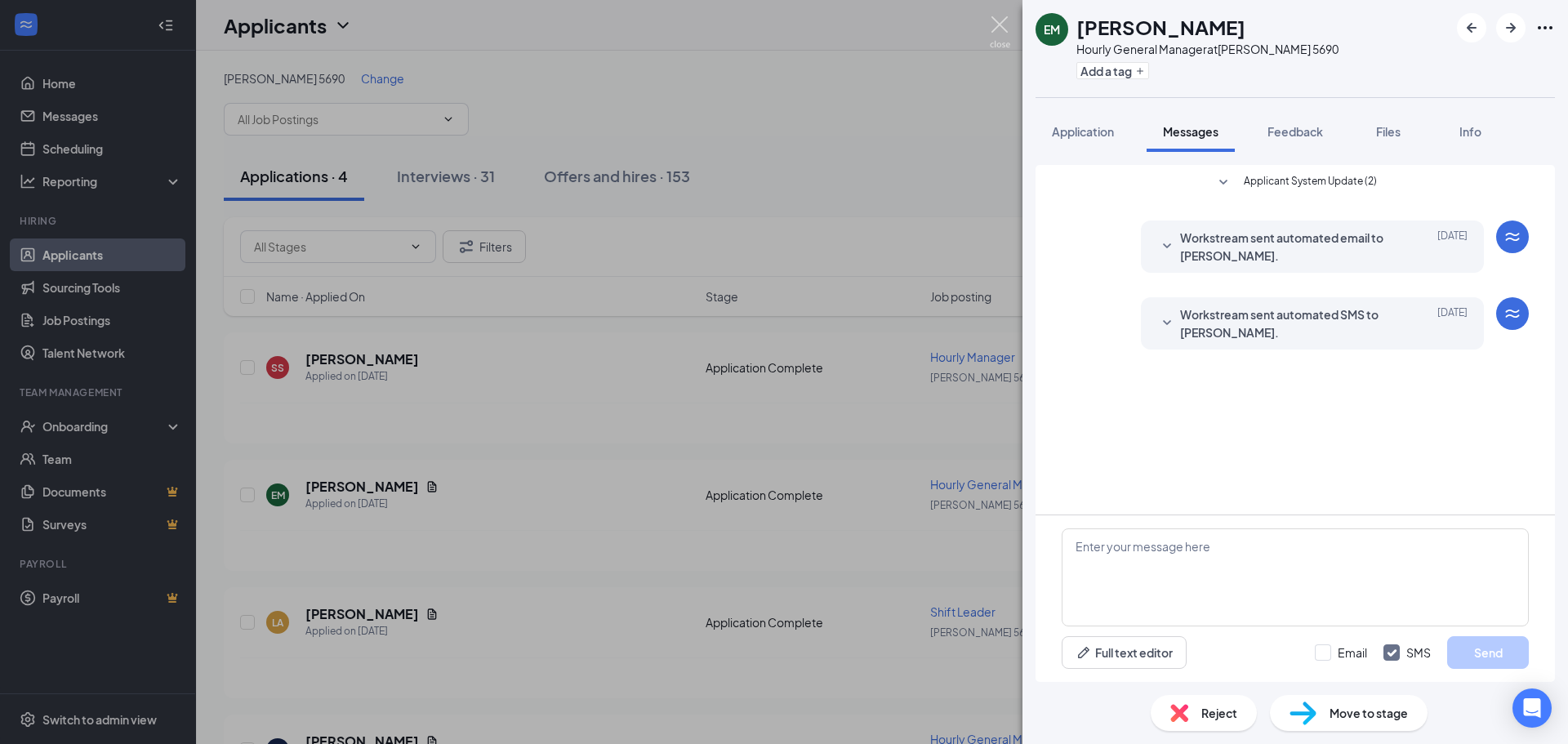
click at [998, 31] on img at bounding box center [999, 32] width 21 height 32
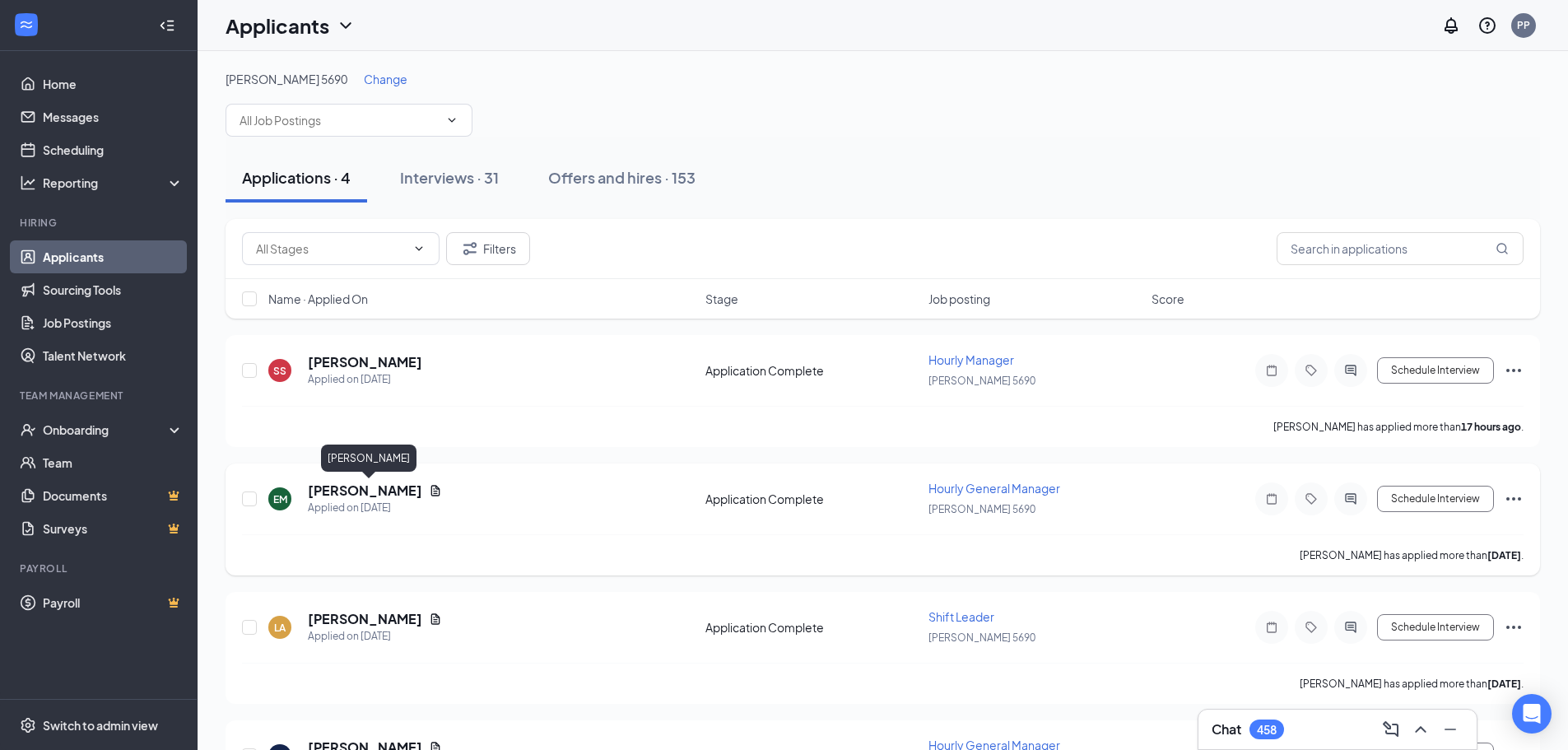
click at [399, 490] on h5 "Emmanuel Morrissette" at bounding box center [365, 490] width 114 height 18
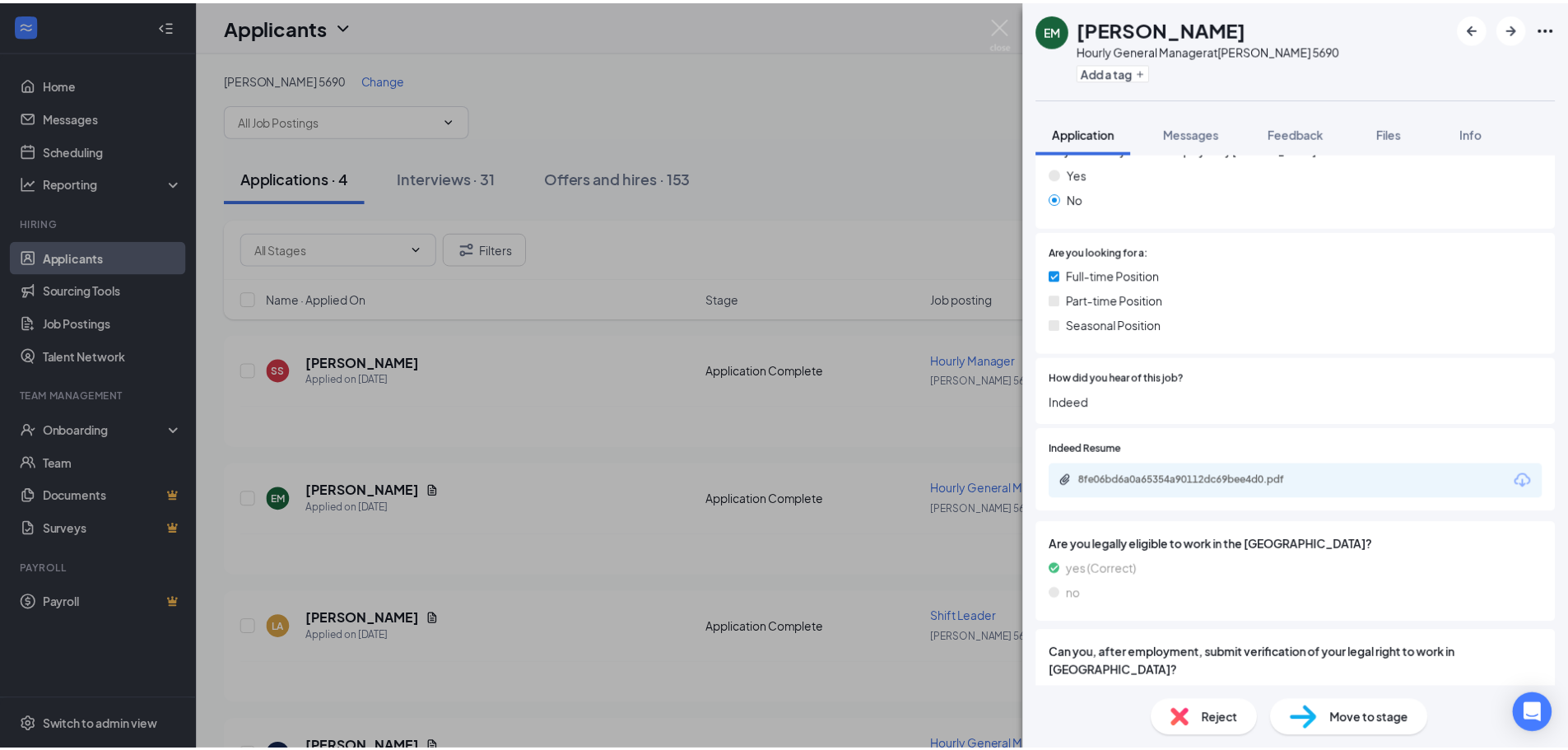
scroll to position [906, 0]
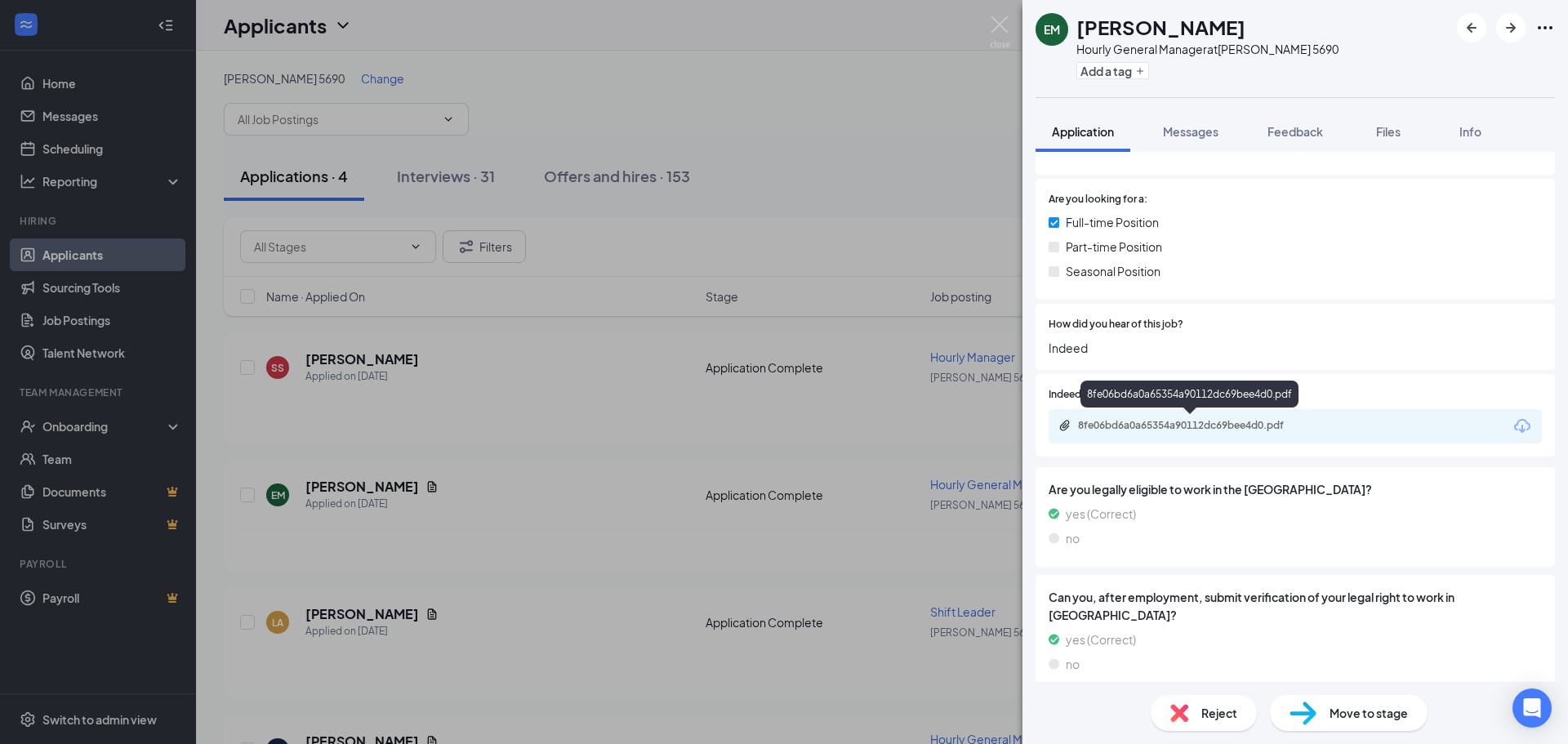
click at [1159, 419] on div "8fe06bd6a0a65354a90112dc69bee4d0.pdf" at bounding box center [1192, 425] width 229 height 13
click at [994, 30] on img at bounding box center [999, 32] width 21 height 32
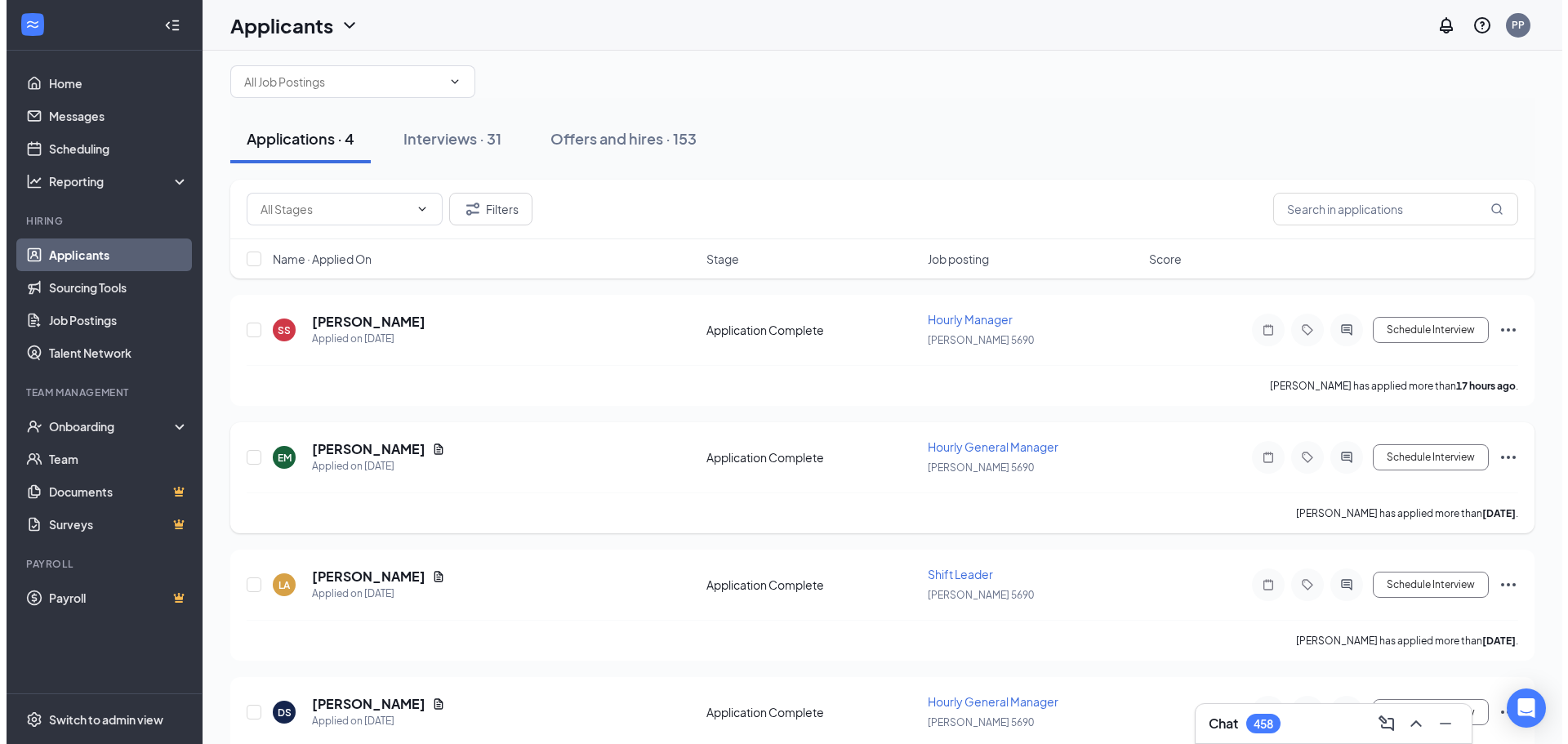
scroll to position [101, 0]
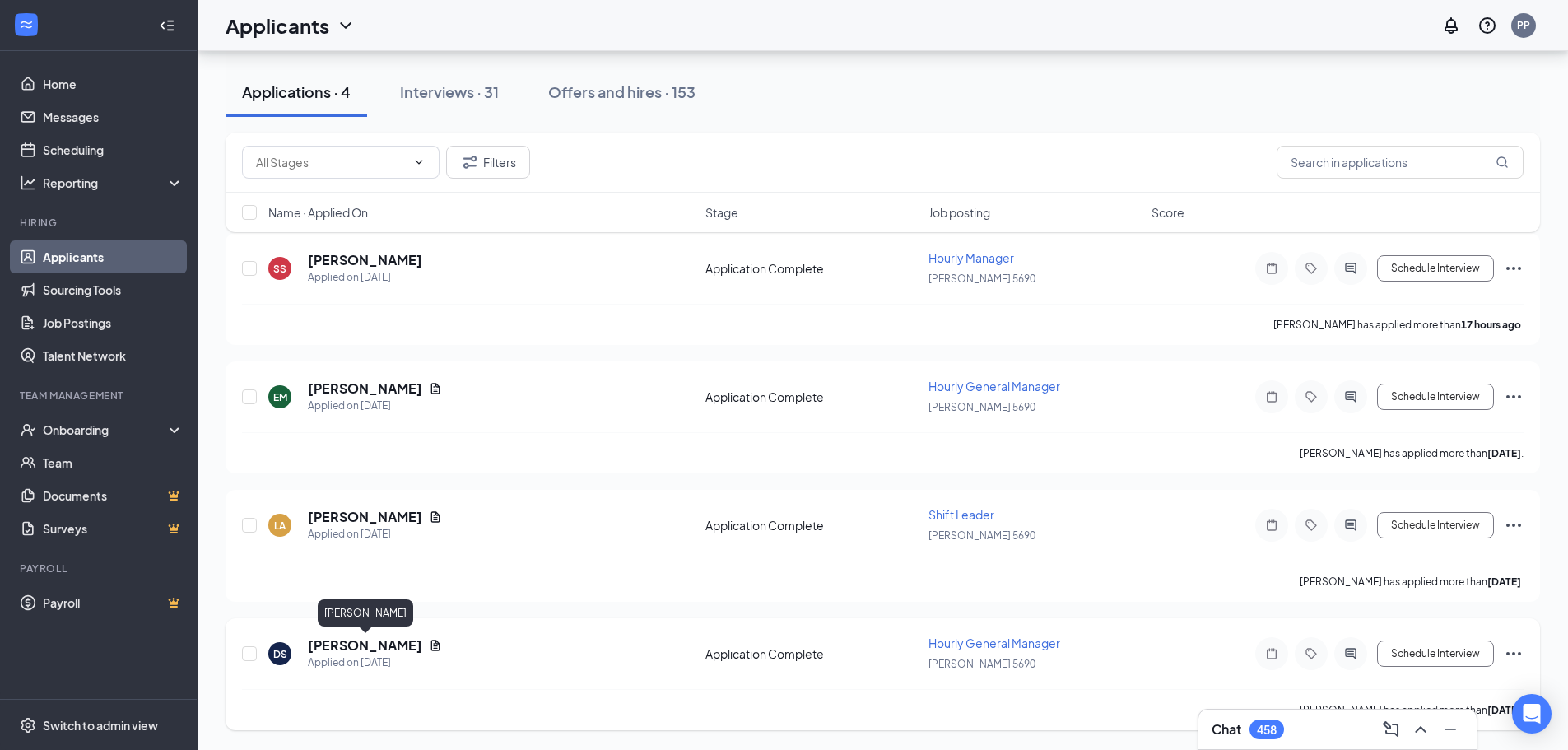
click at [349, 642] on h5 "Dominique Stinson" at bounding box center [365, 645] width 114 height 18
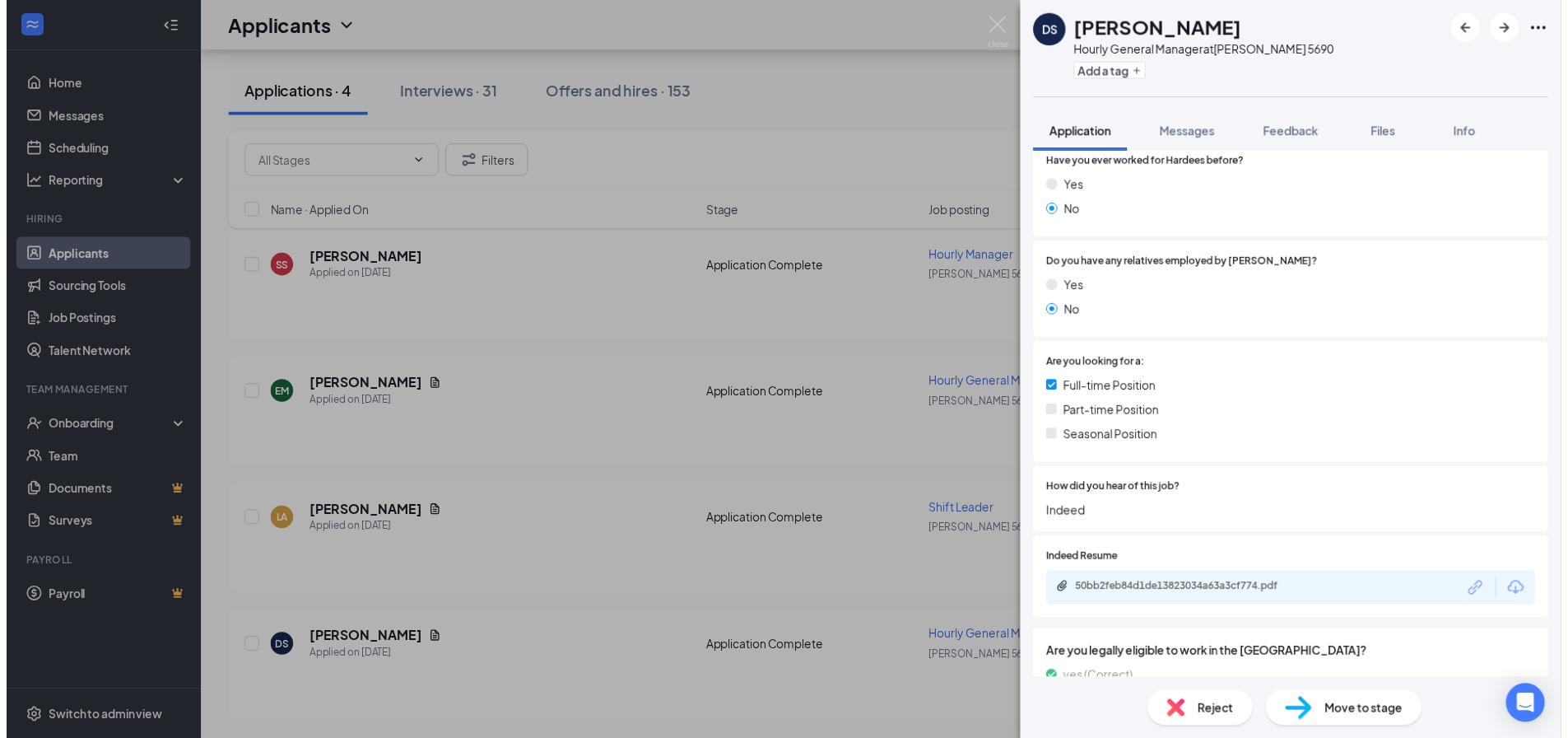
scroll to position [741, 0]
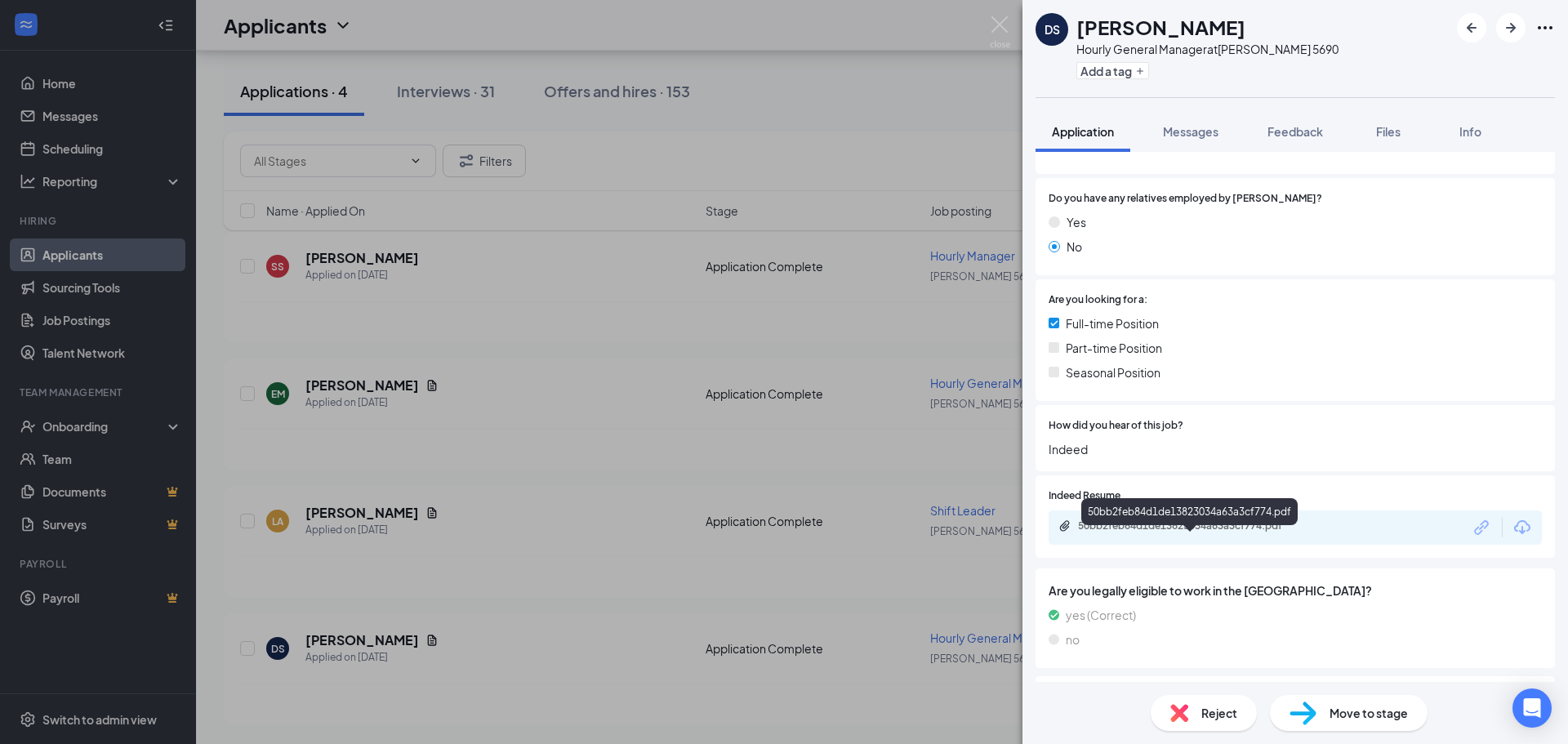
click at [1193, 533] on div "50bb2feb84d1de13823034a63a3cf774.pdf" at bounding box center [1192, 526] width 229 height 13
click at [997, 26] on img at bounding box center [999, 32] width 21 height 32
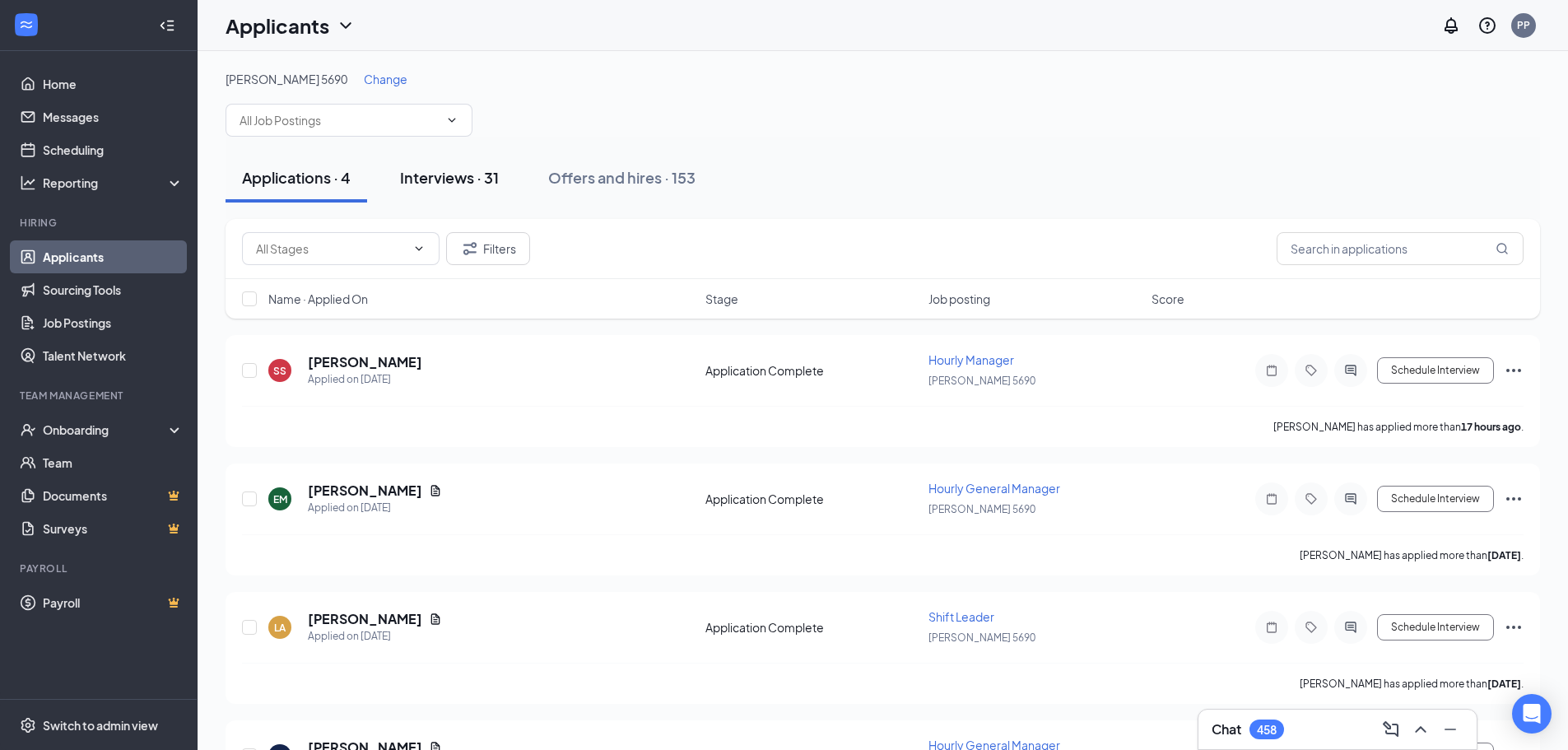
click at [447, 174] on div "Interviews · 31" at bounding box center [449, 177] width 99 height 21
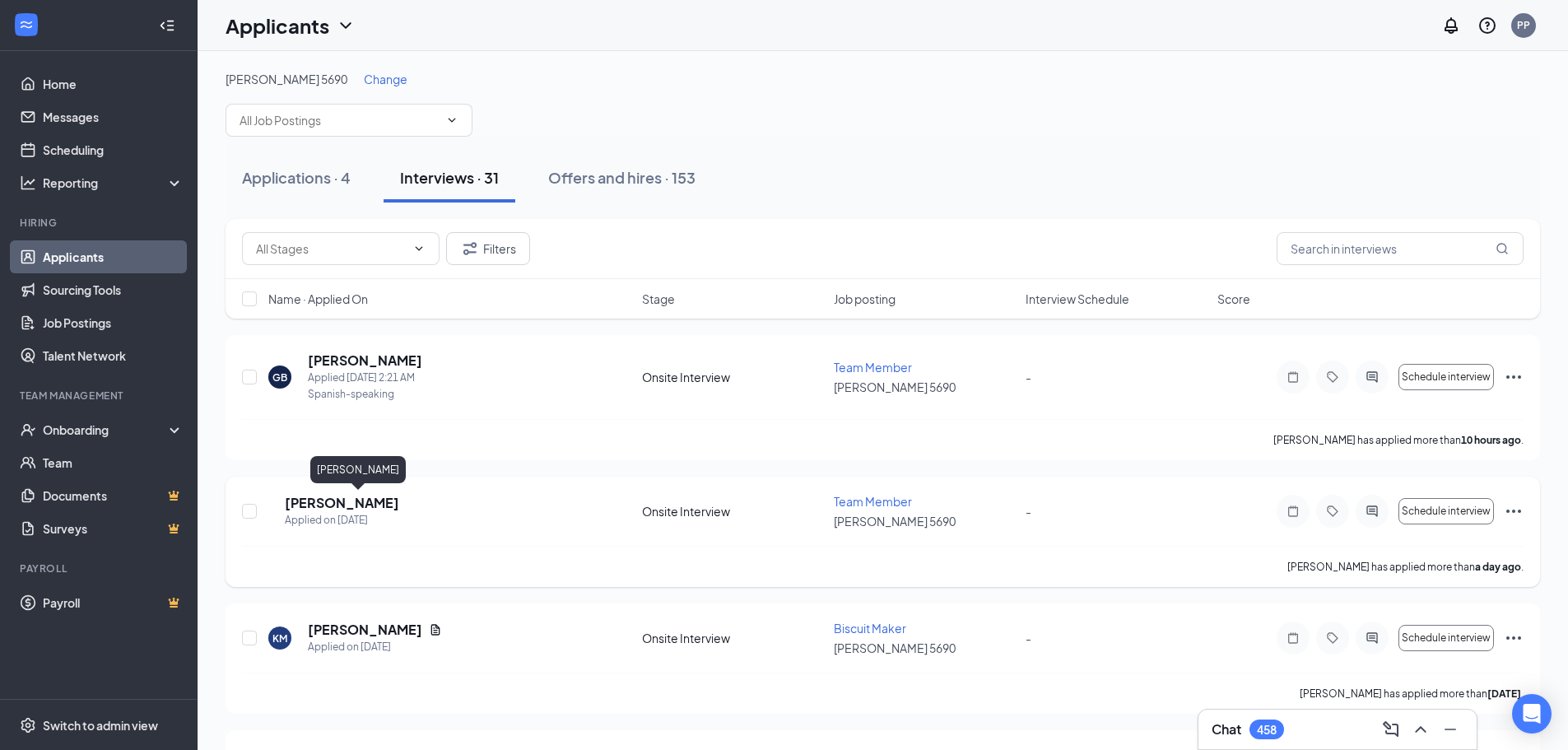
click at [328, 510] on h5 "Jada Smith" at bounding box center [342, 503] width 114 height 18
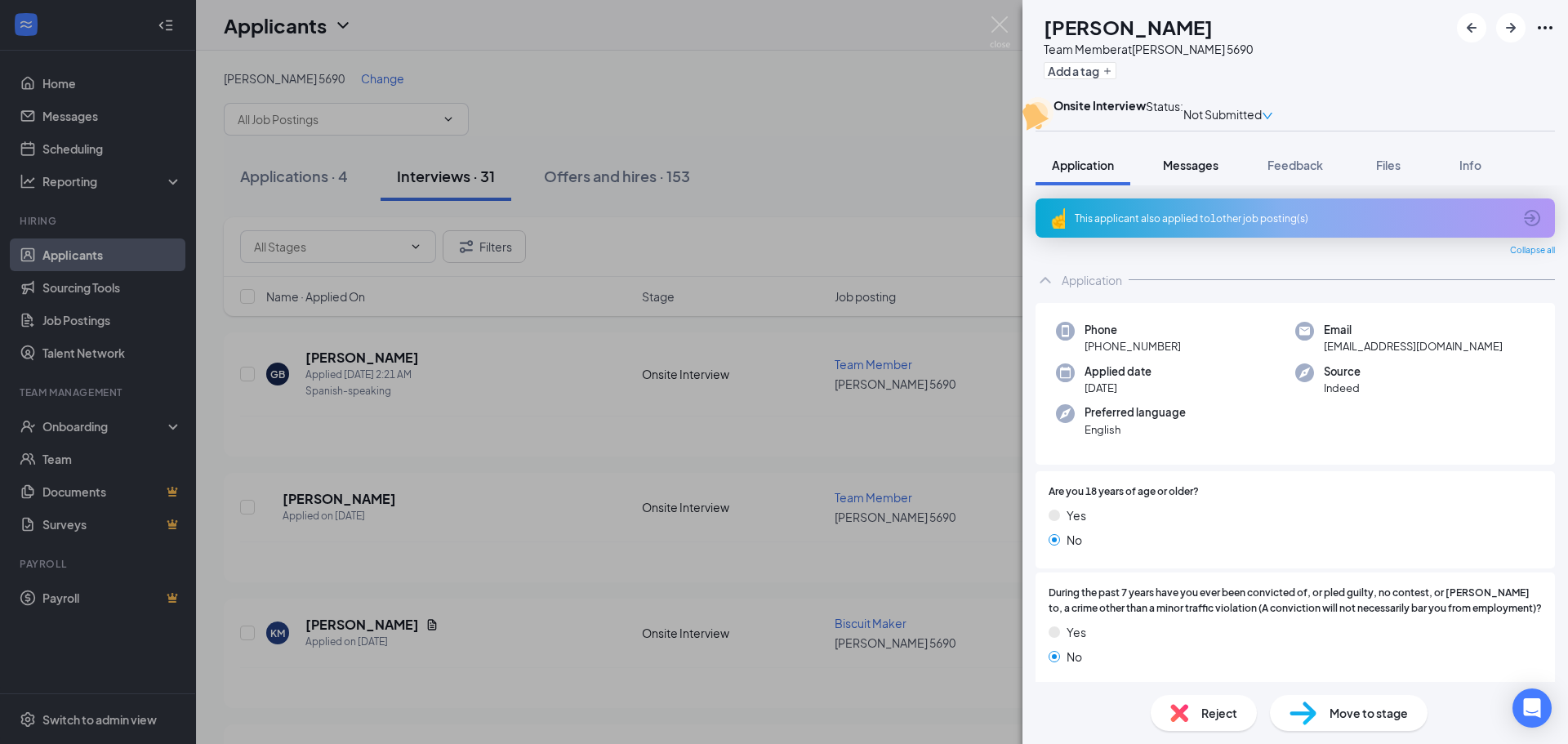
click at [1206, 172] on span "Messages" at bounding box center [1190, 164] width 56 height 15
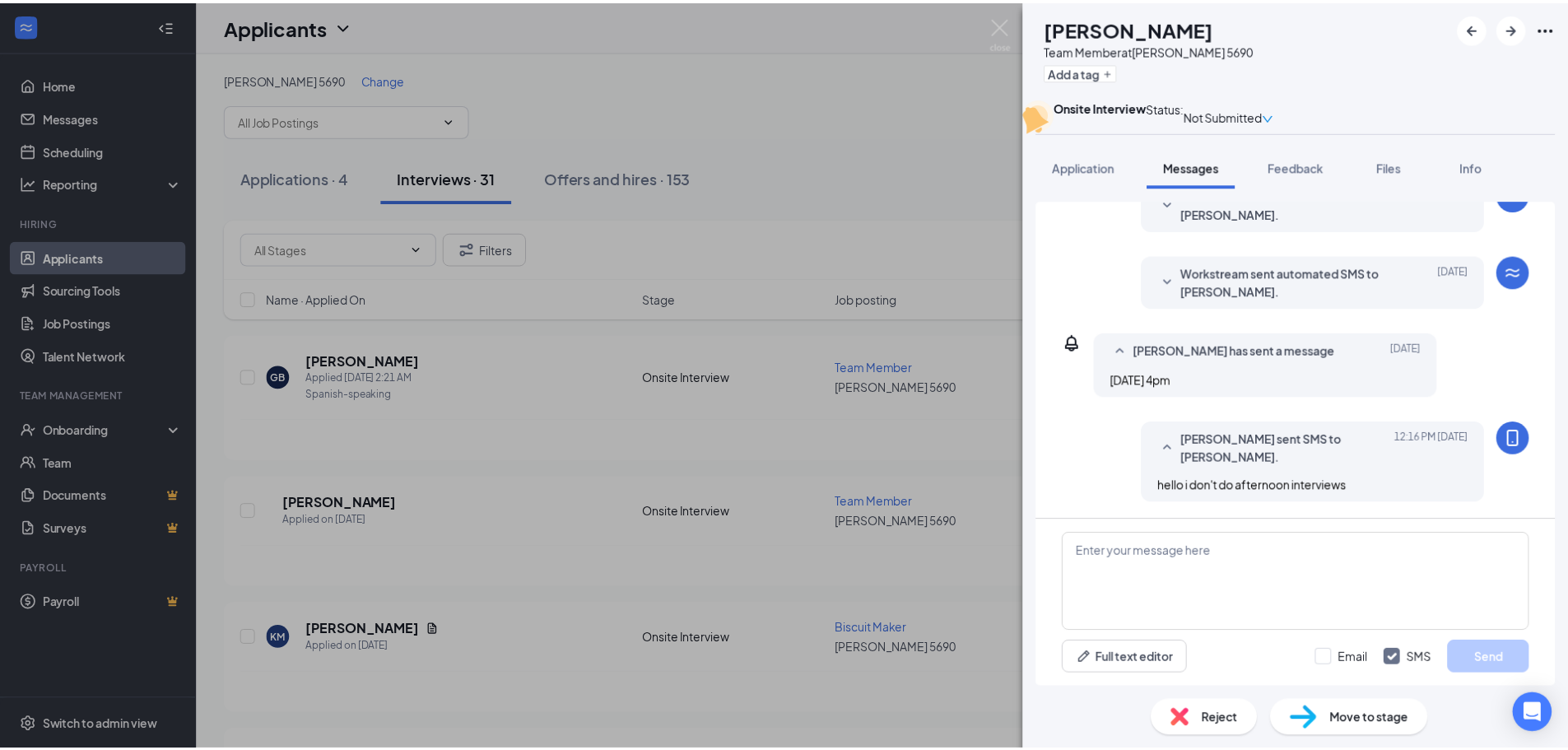
scroll to position [395, 0]
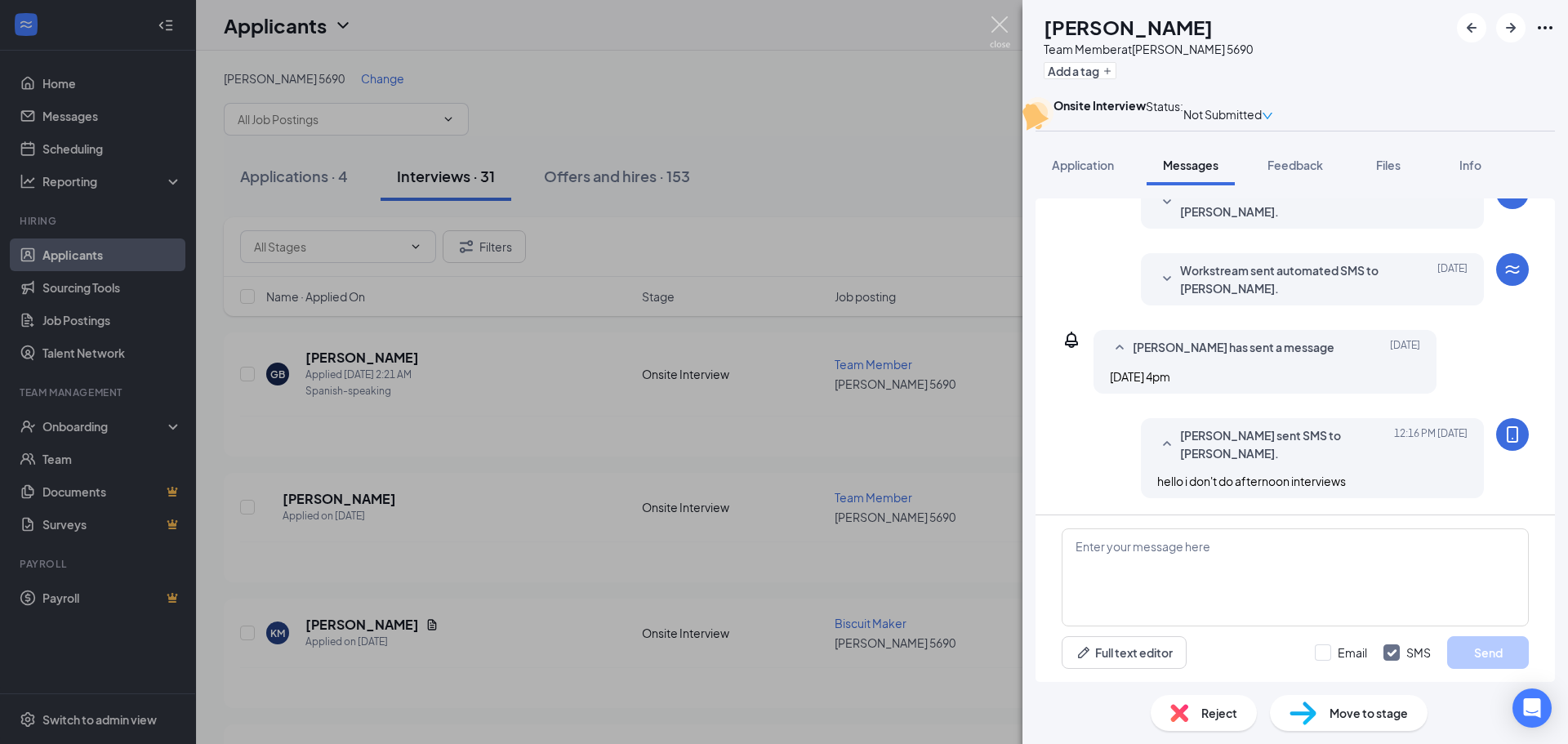
click at [995, 26] on img at bounding box center [999, 32] width 21 height 32
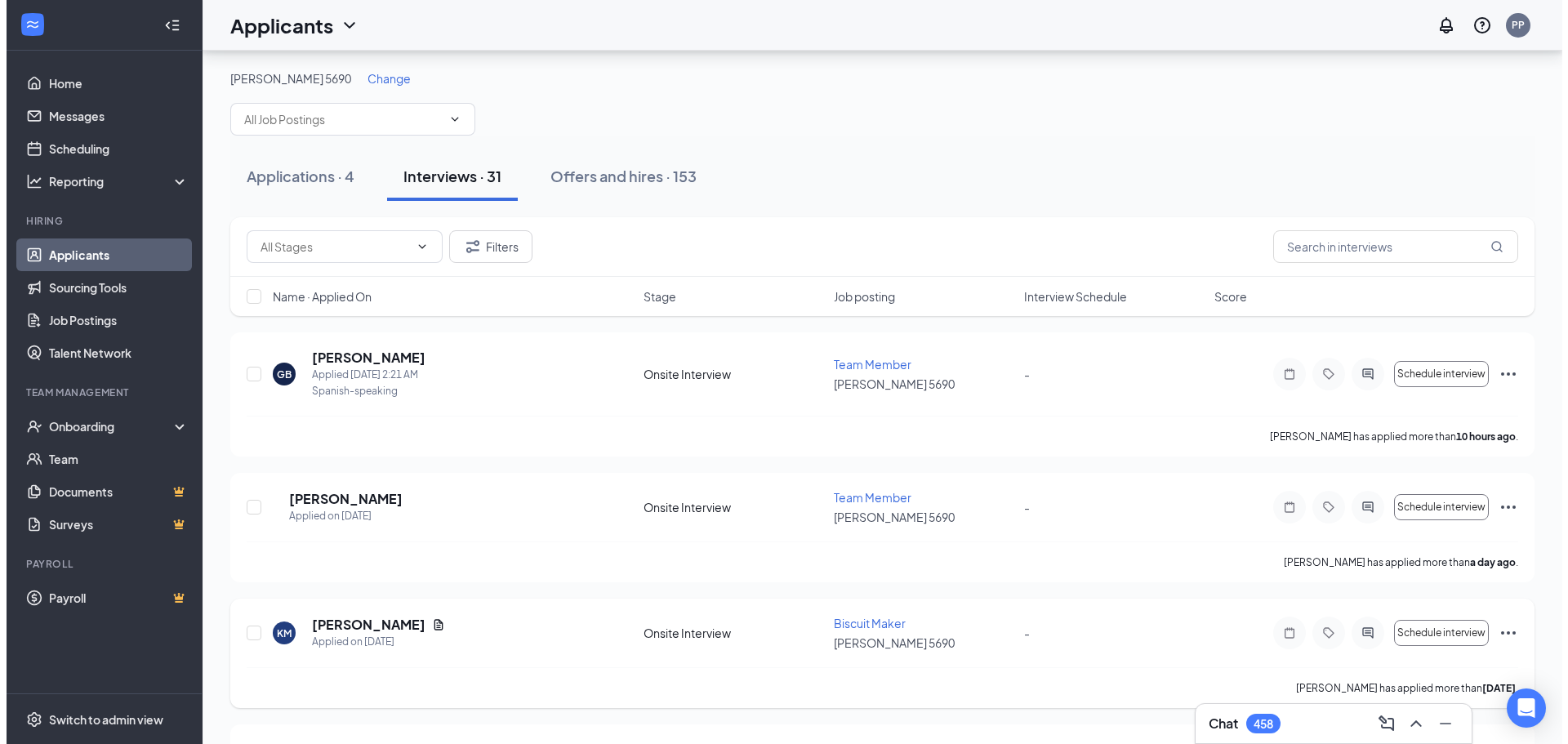
scroll to position [327, 0]
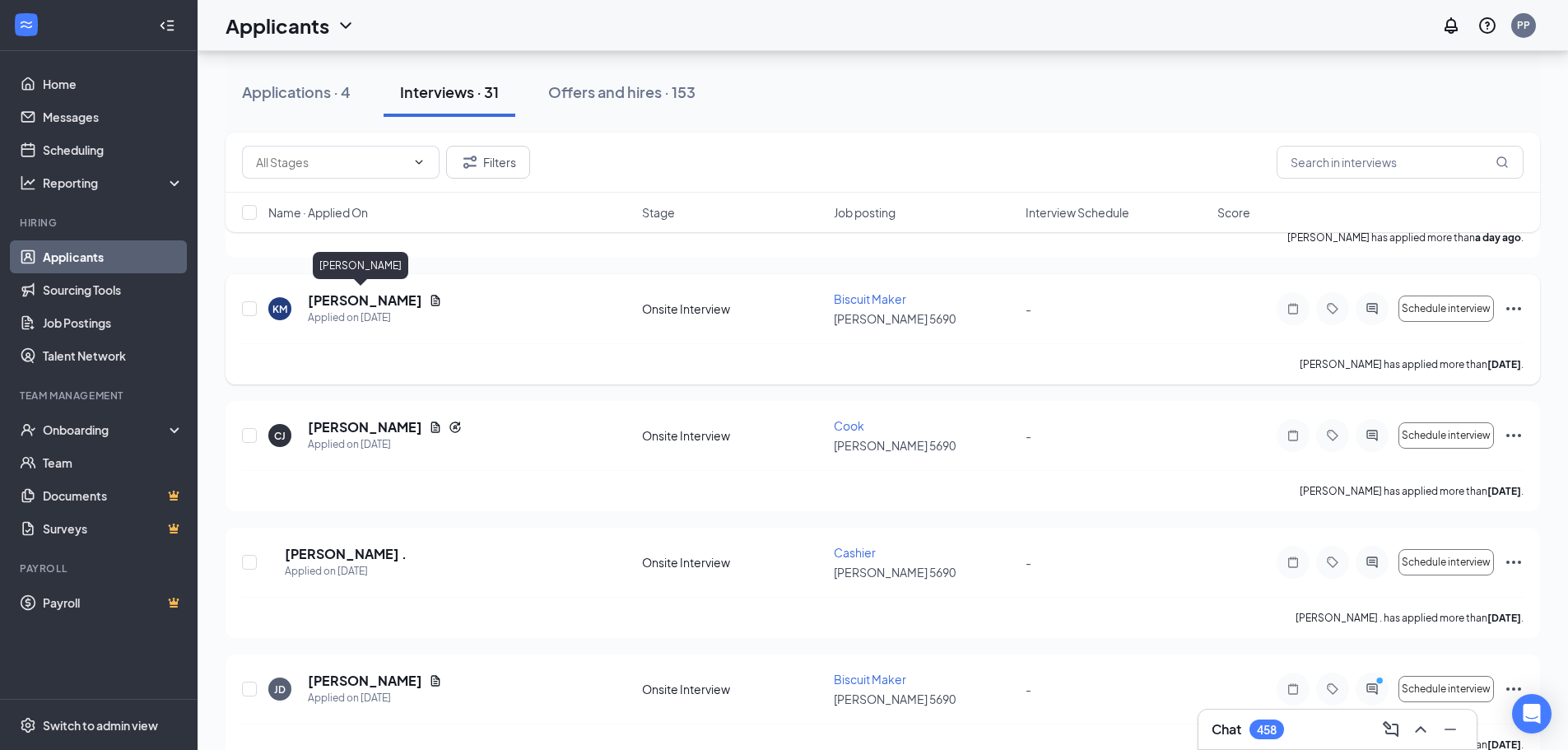
click at [367, 296] on h5 "Kevon Moore" at bounding box center [365, 300] width 114 height 18
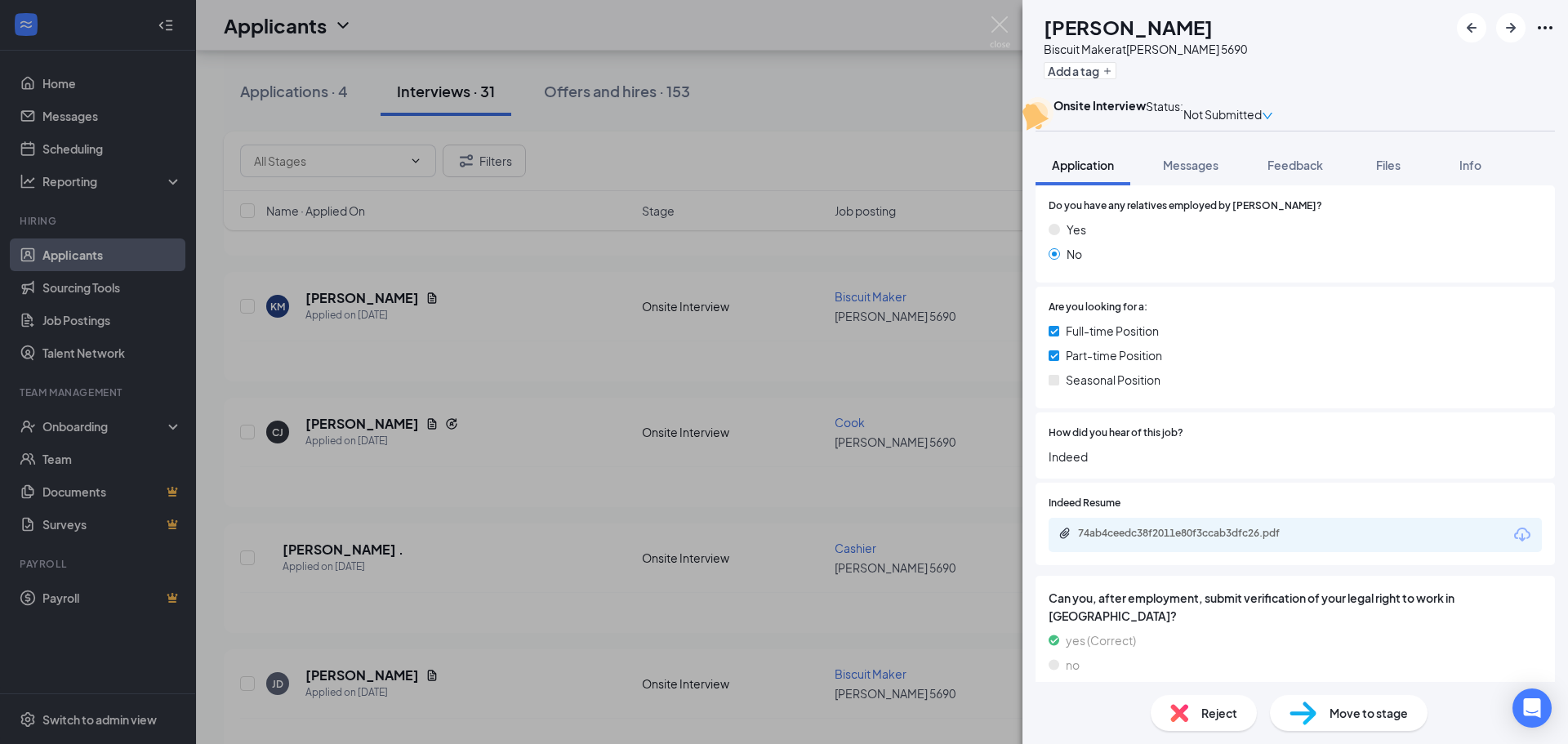
scroll to position [735, 0]
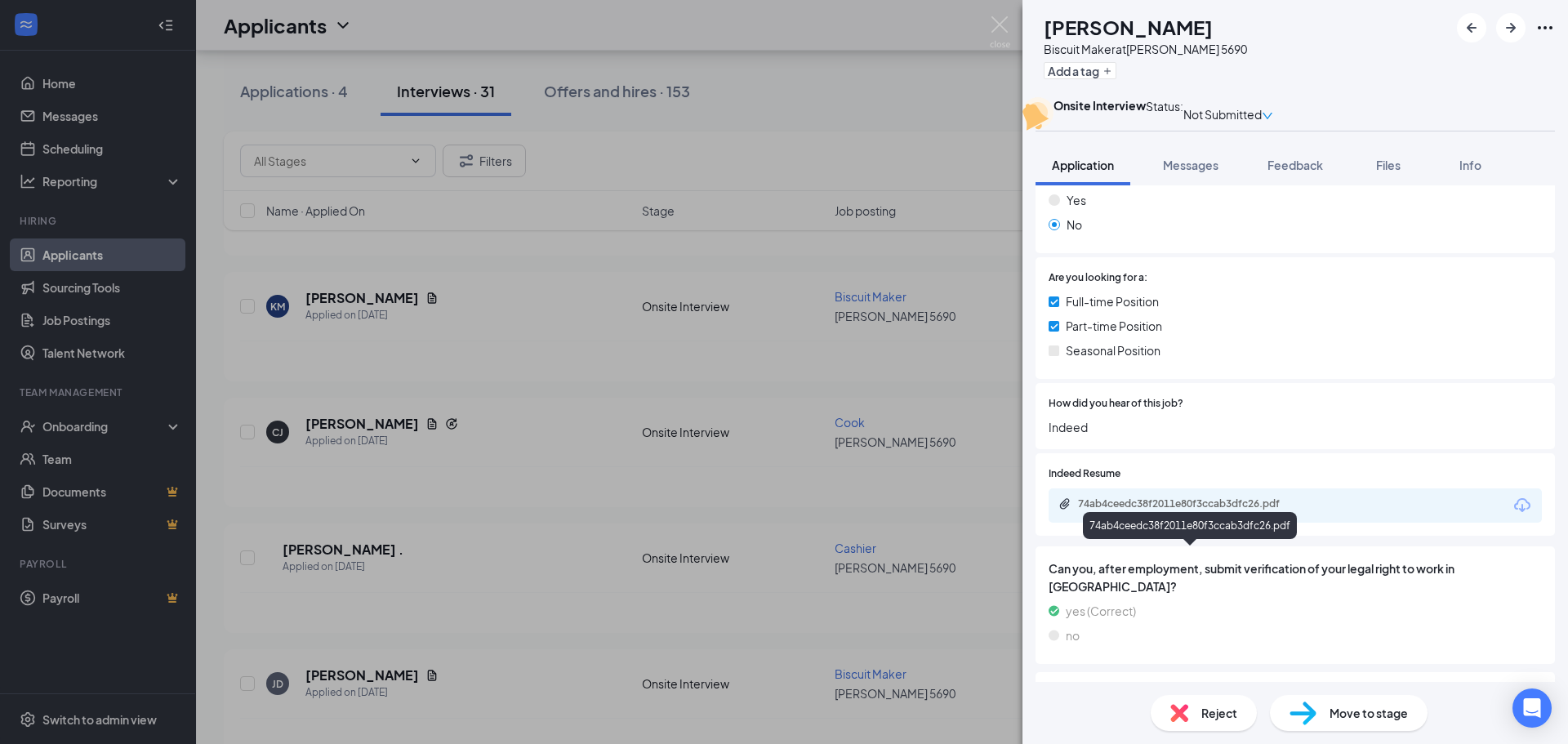
click at [1130, 510] on div "74ab4ceedc38f2011e80f3ccab3dfc26.pdf" at bounding box center [1192, 503] width 229 height 13
click at [1202, 172] on span "Messages" at bounding box center [1190, 164] width 56 height 15
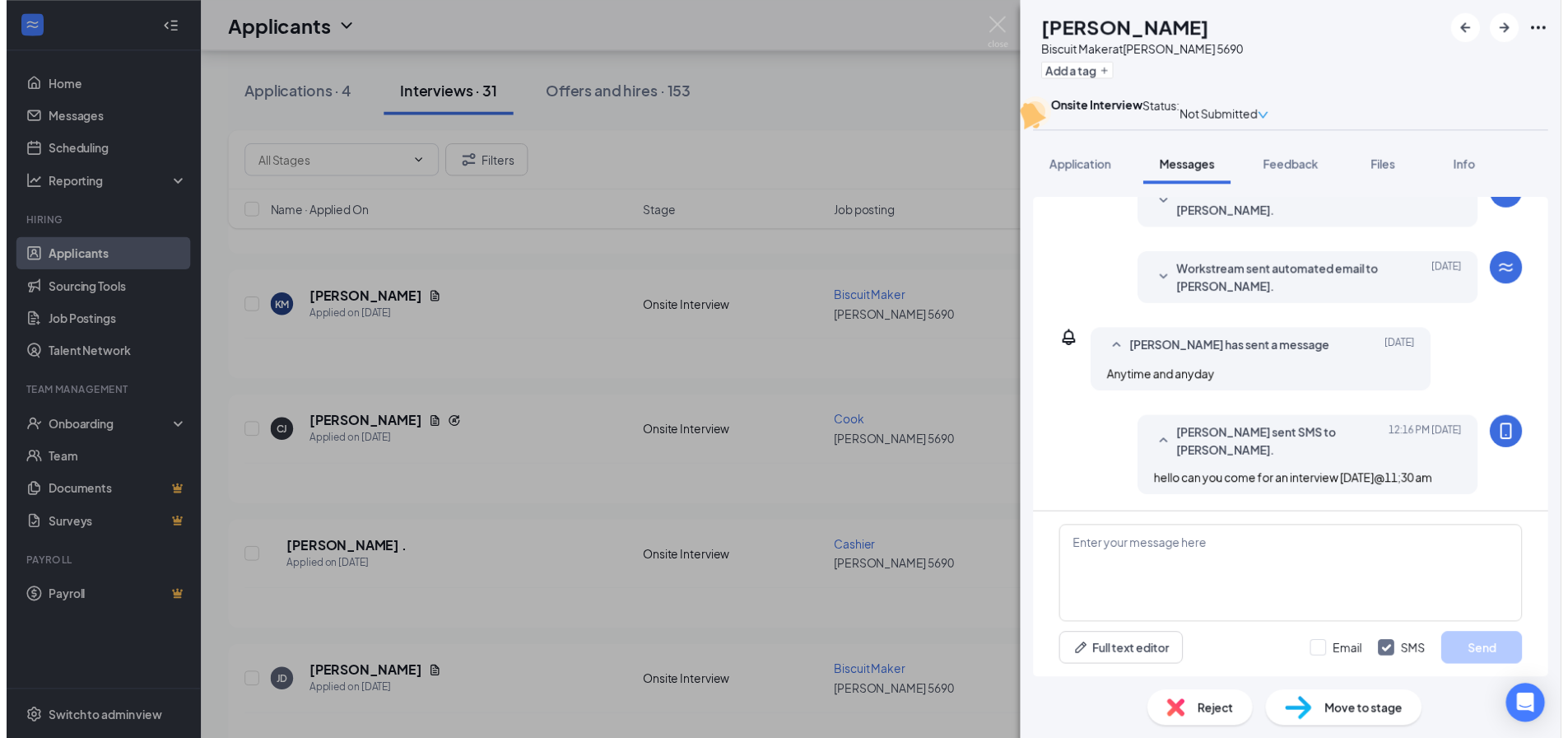
scroll to position [395, 0]
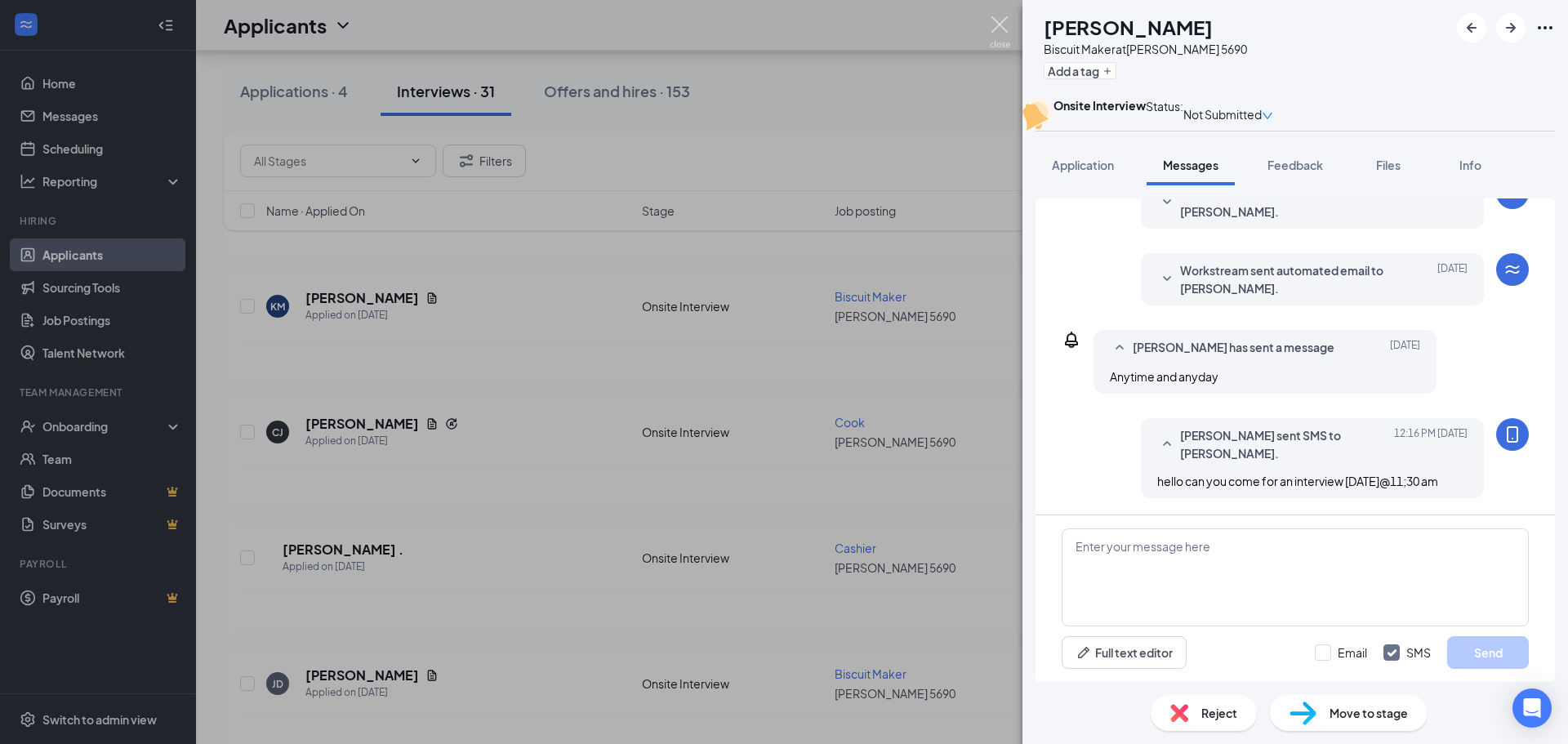
click at [1001, 28] on img at bounding box center [999, 32] width 21 height 32
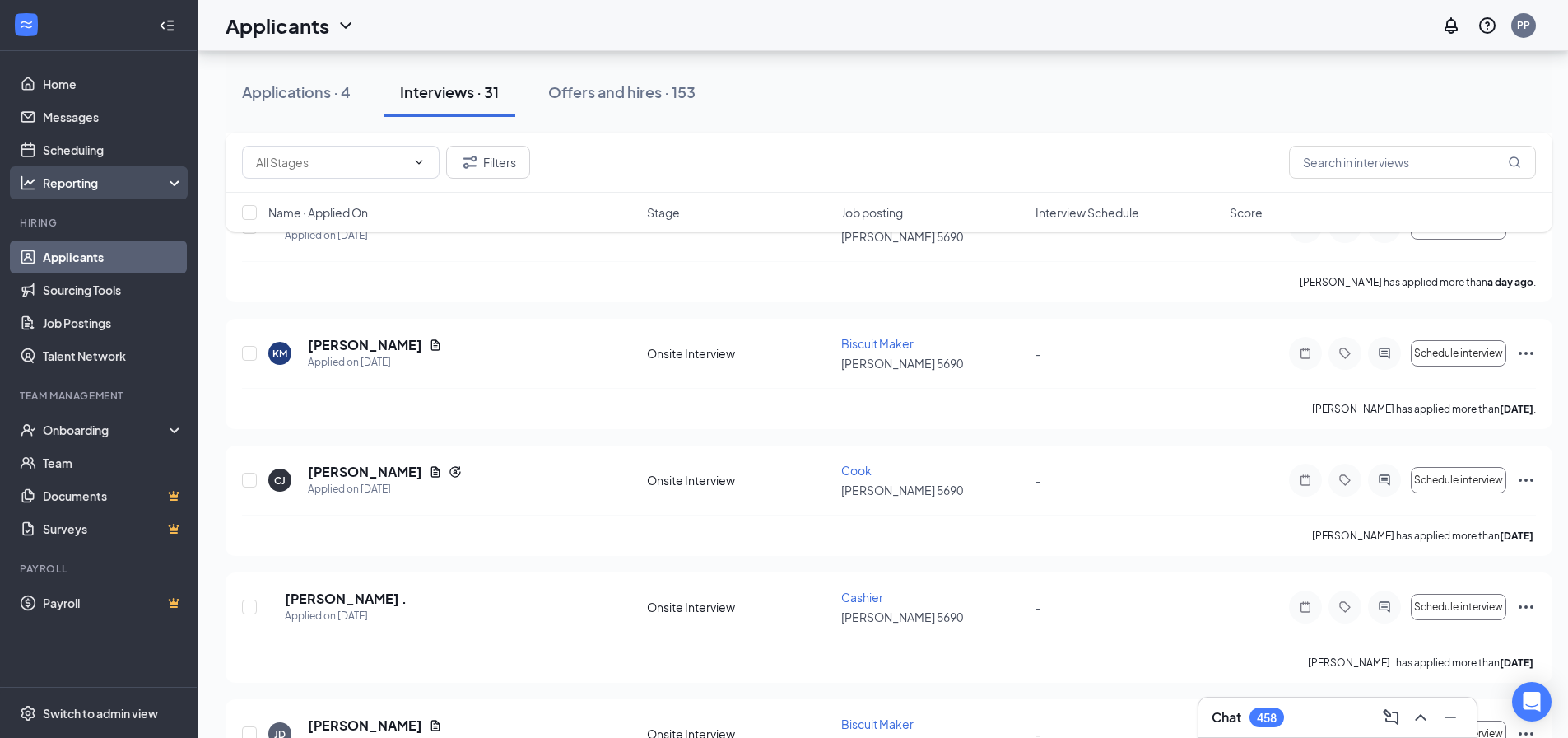
scroll to position [247, 0]
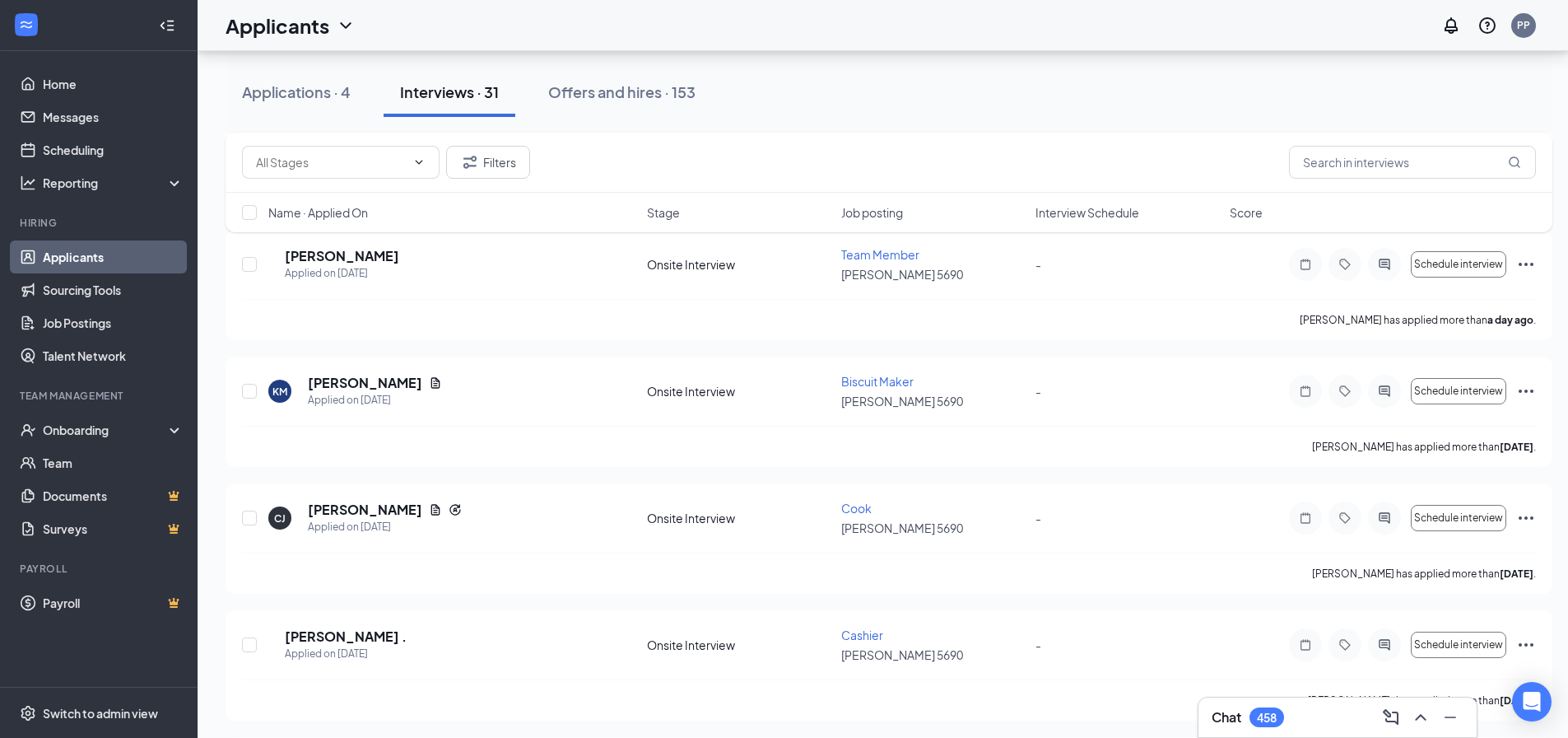
click at [88, 257] on link "Applicants" at bounding box center [112, 257] width 141 height 33
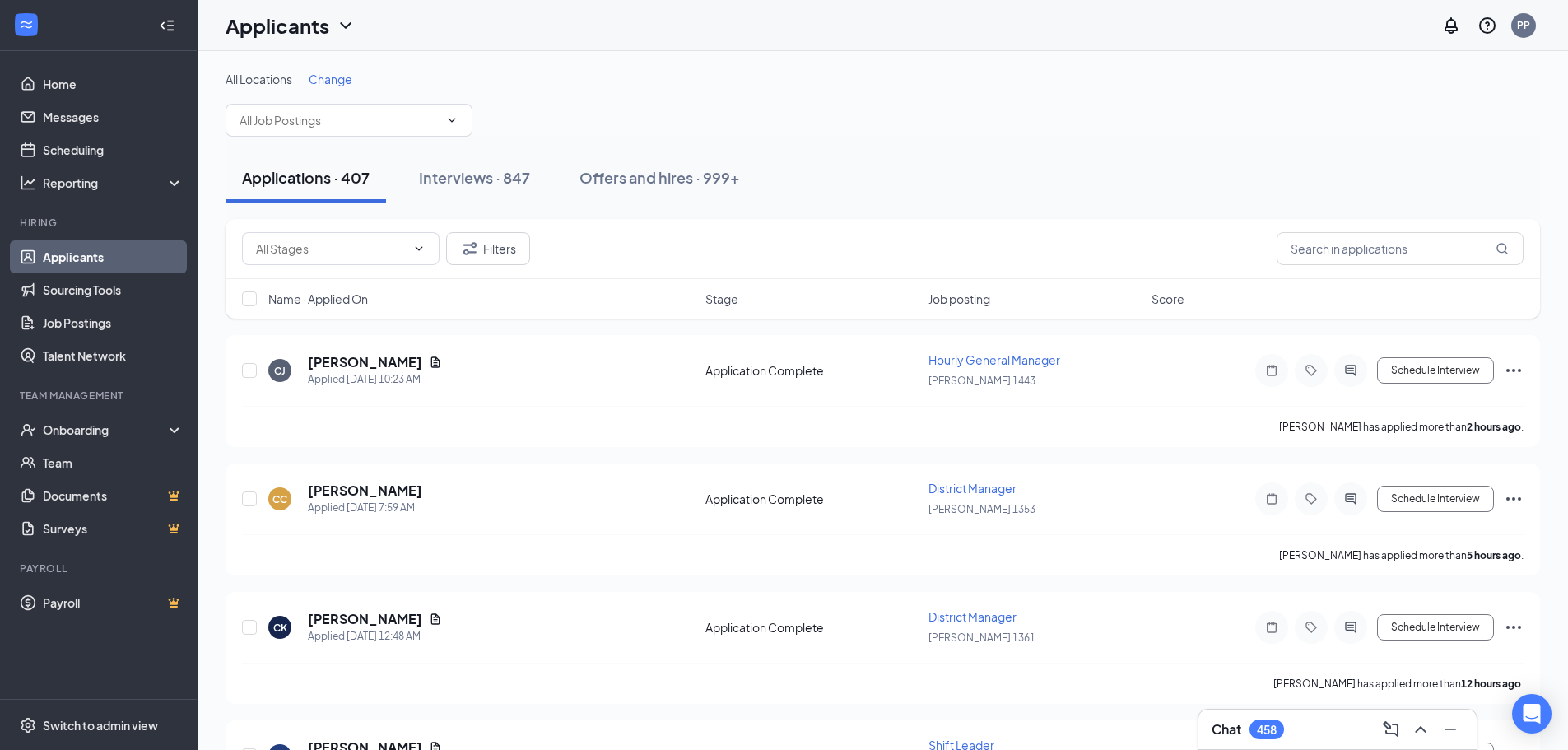
click at [336, 82] on span "Change" at bounding box center [331, 79] width 43 height 15
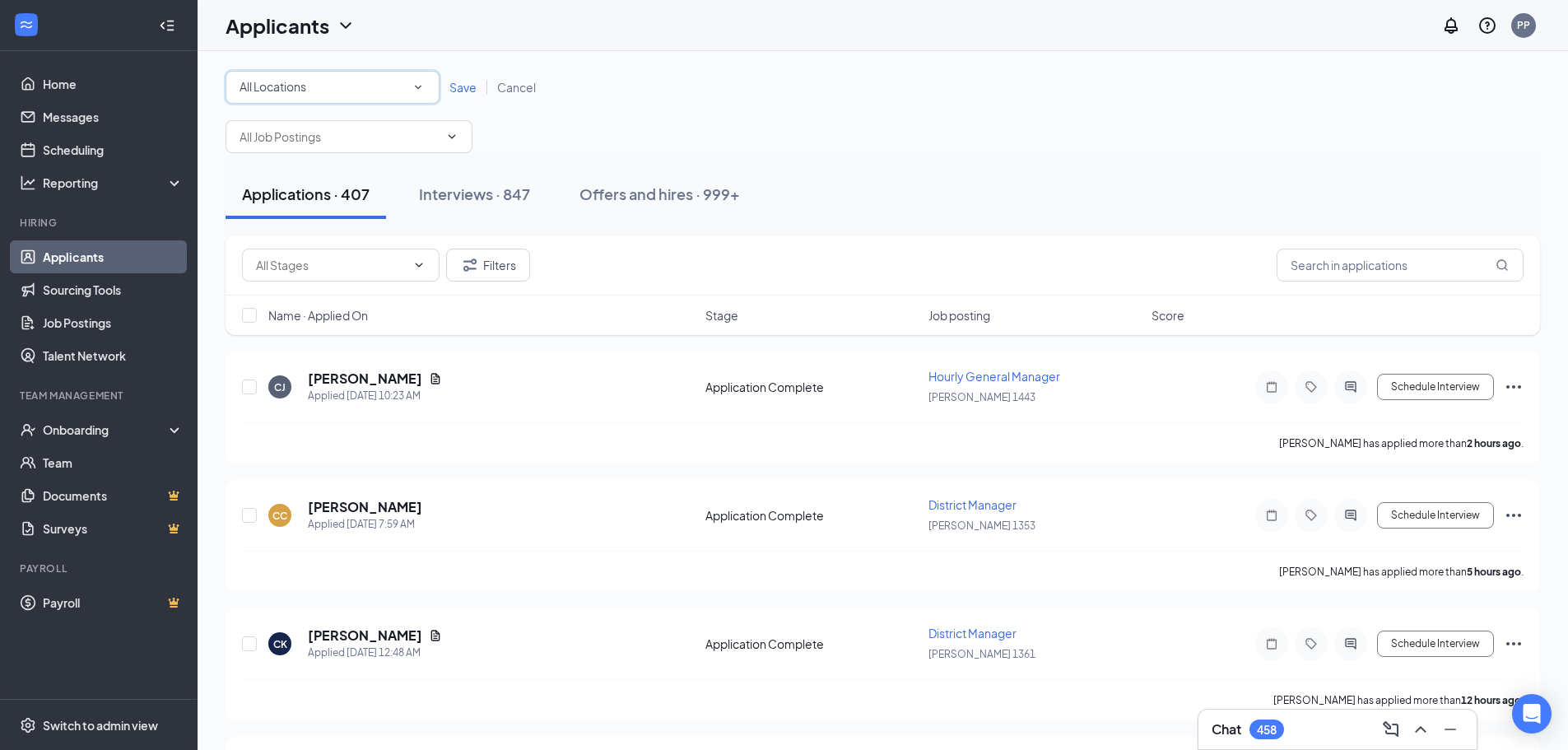
click at [418, 86] on icon "SmallChevronDown" at bounding box center [417, 87] width 15 height 15
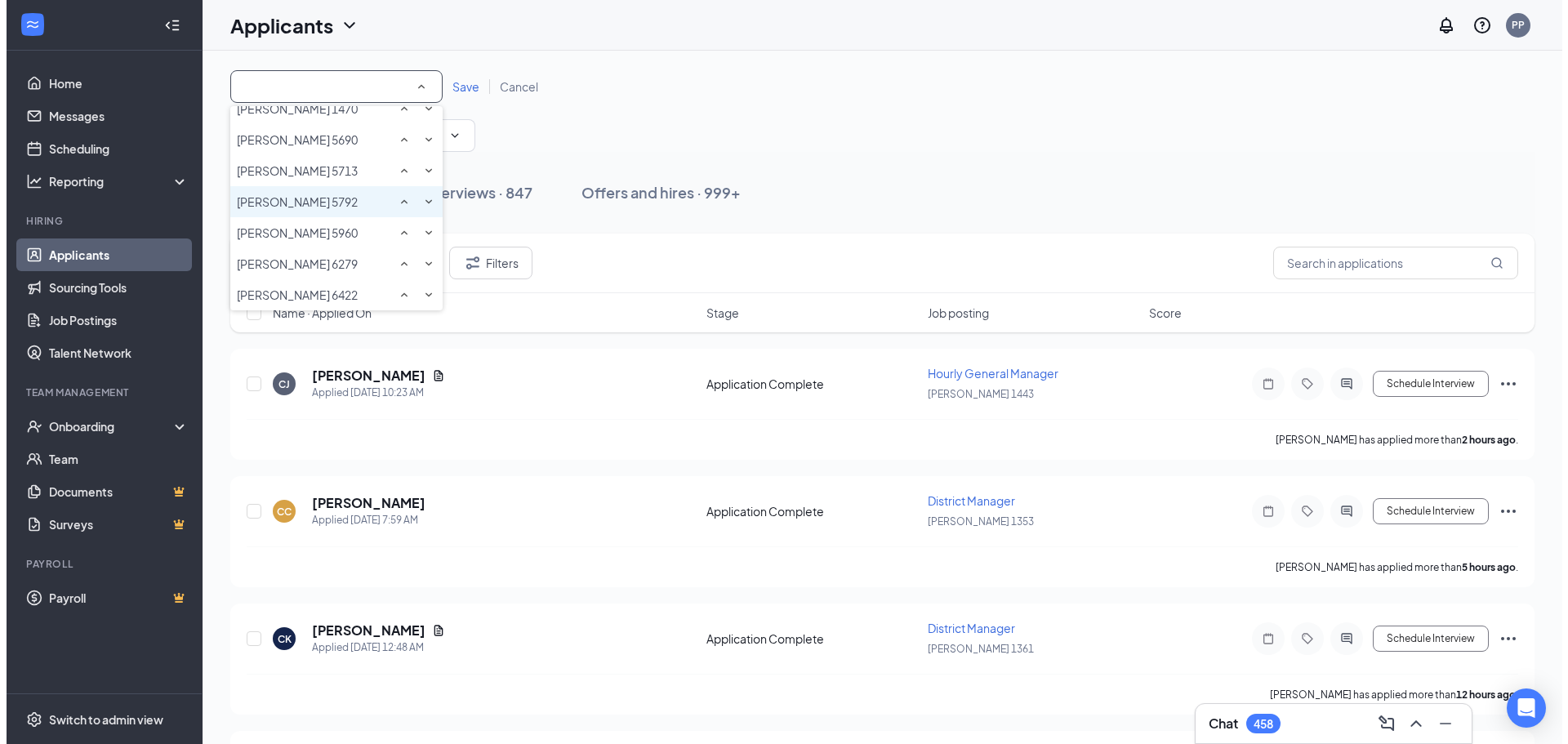
scroll to position [735, 0]
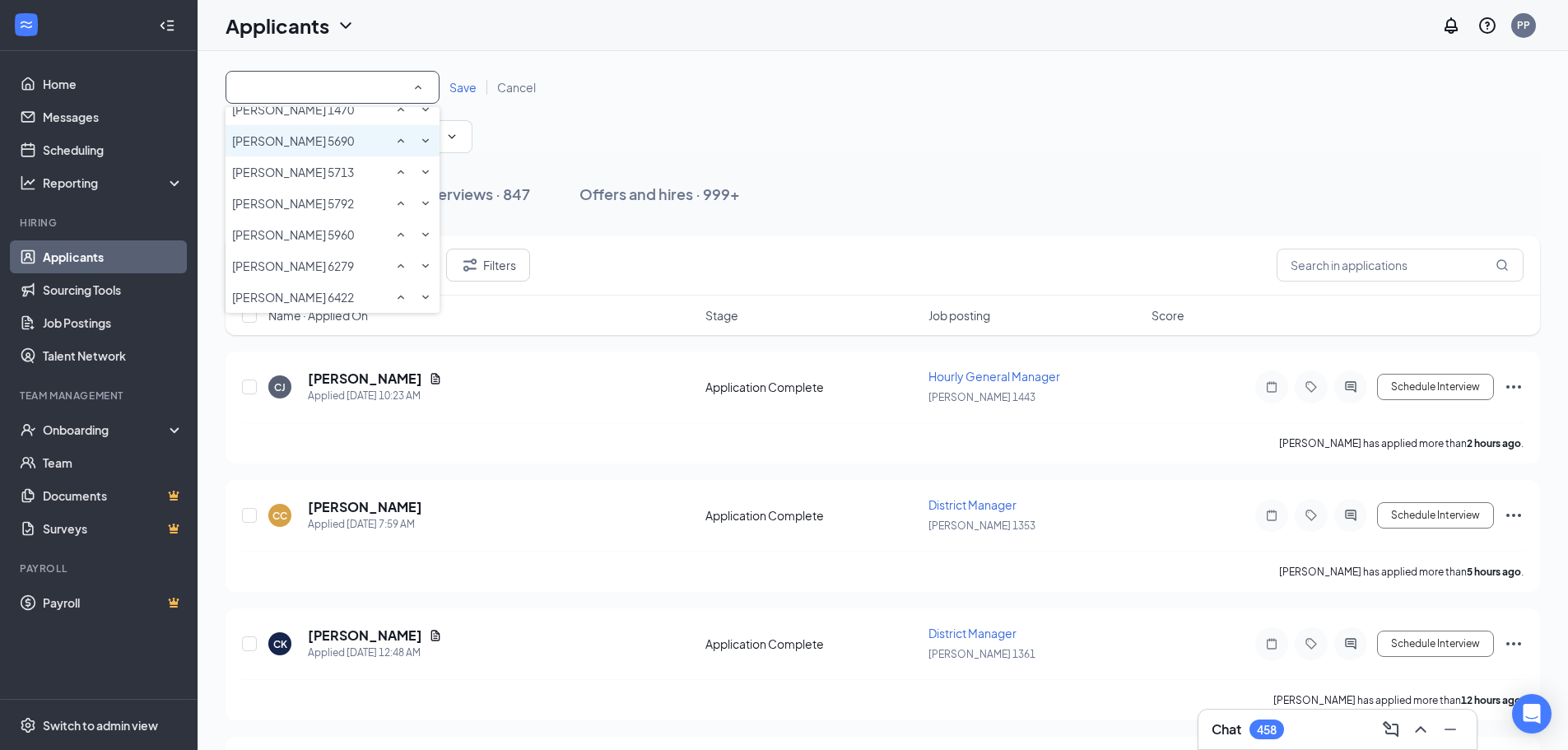
click at [351, 151] on div "[PERSON_NAME] 5690" at bounding box center [333, 141] width 201 height 20
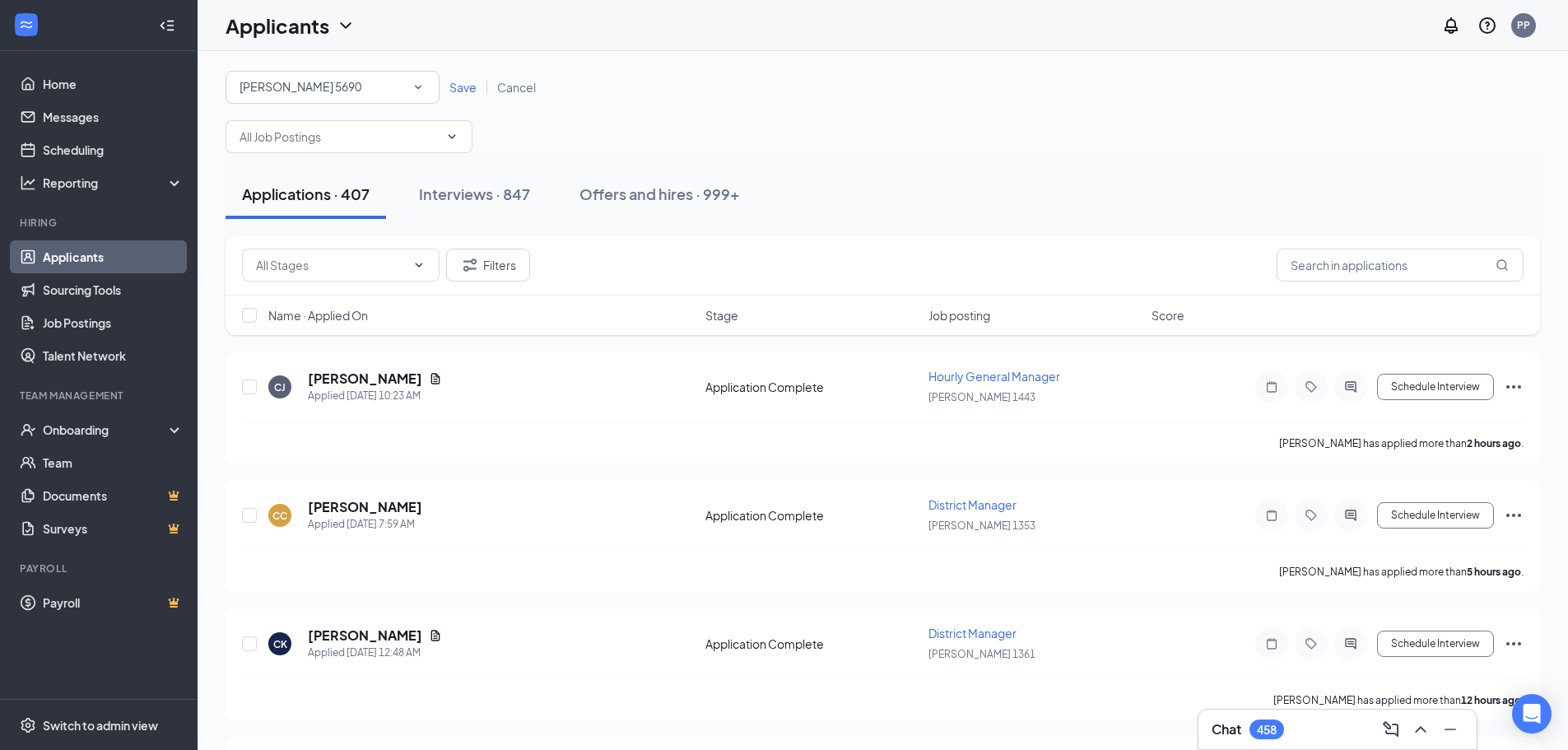
click at [474, 92] on span "Save" at bounding box center [464, 87] width 28 height 15
click at [474, 92] on div "All Locations Hardee's 5690 Save Cancel" at bounding box center [883, 112] width 1314 height 82
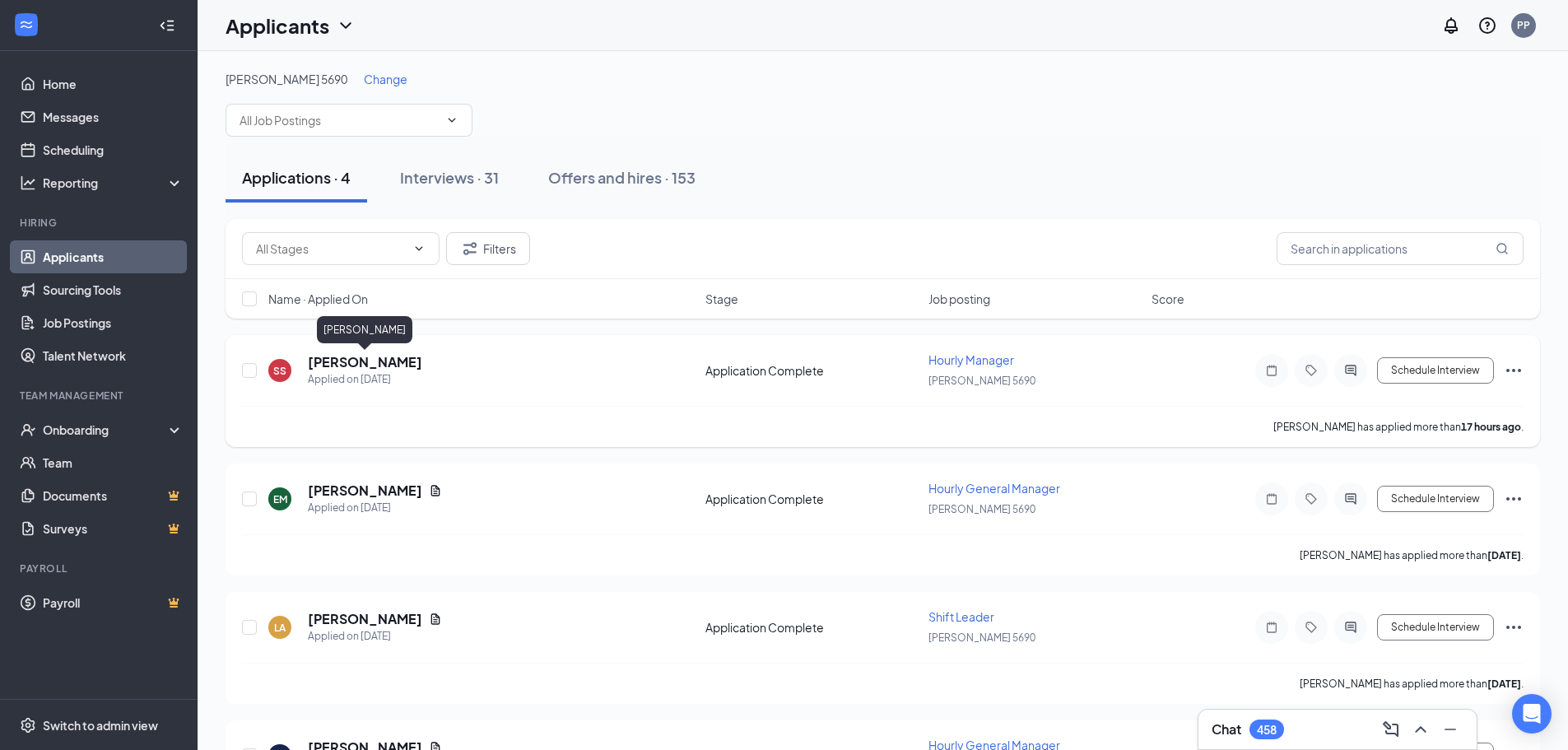
click at [365, 361] on h5 "[PERSON_NAME]" at bounding box center [365, 362] width 114 height 18
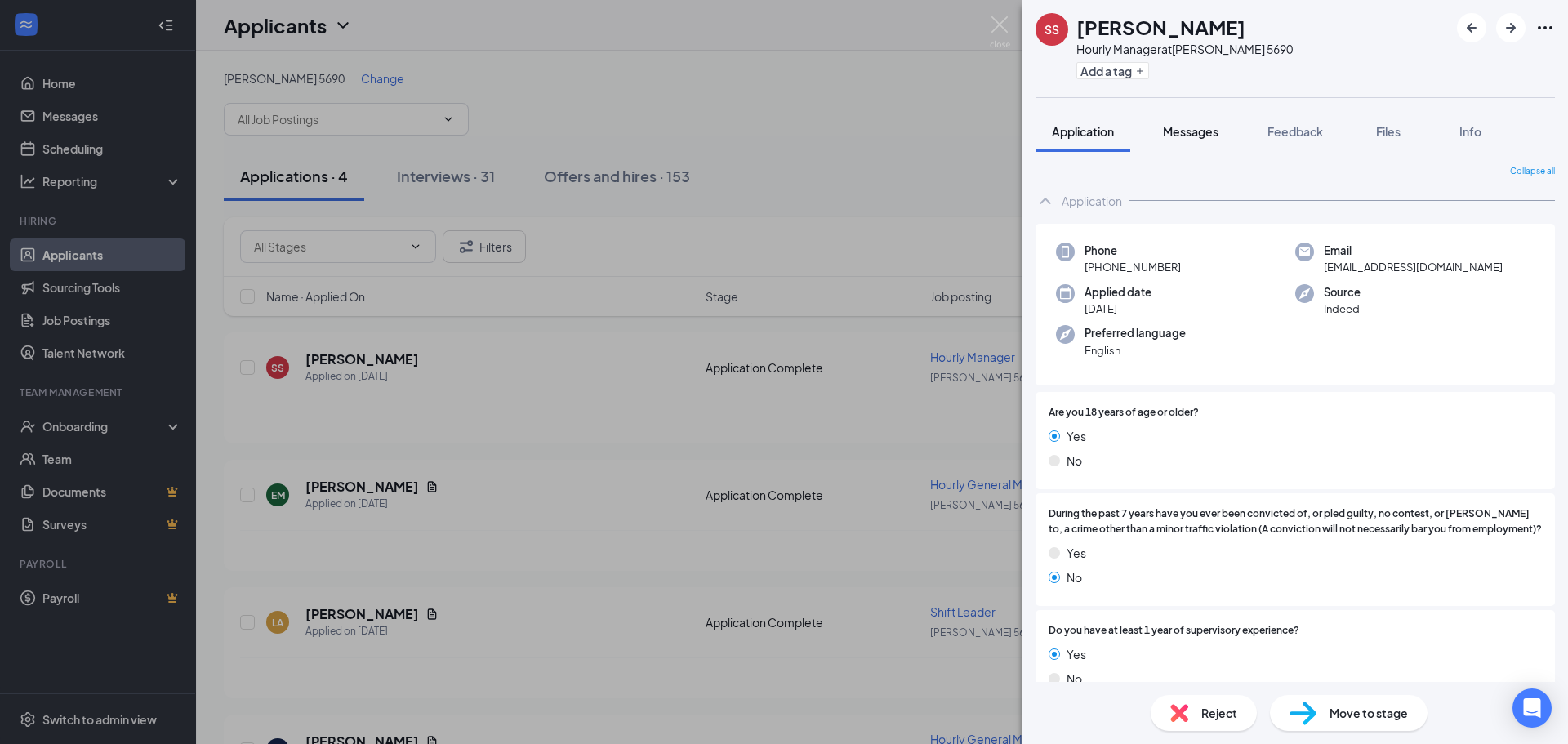
click at [1201, 128] on span "Messages" at bounding box center [1190, 131] width 56 height 15
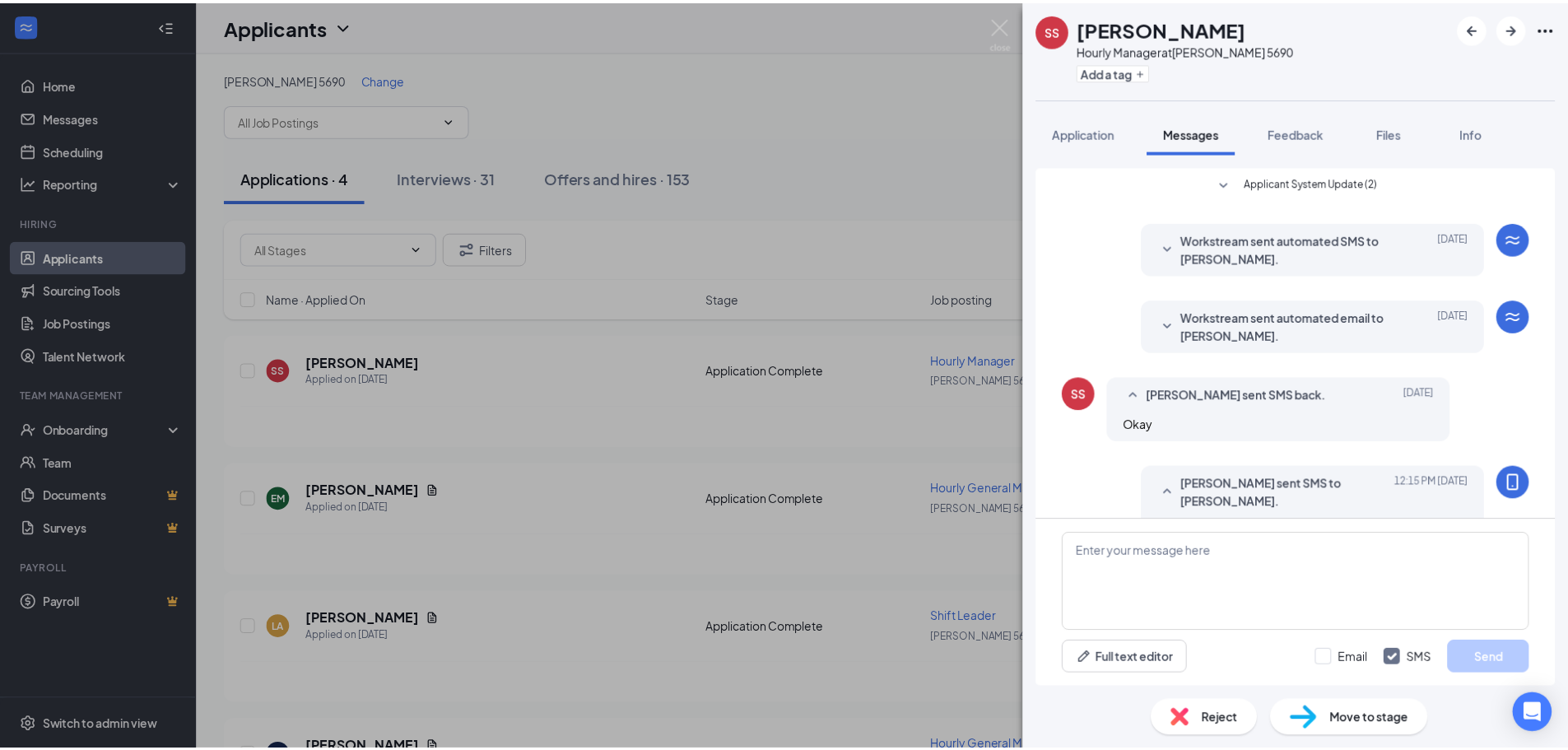
scroll to position [44, 0]
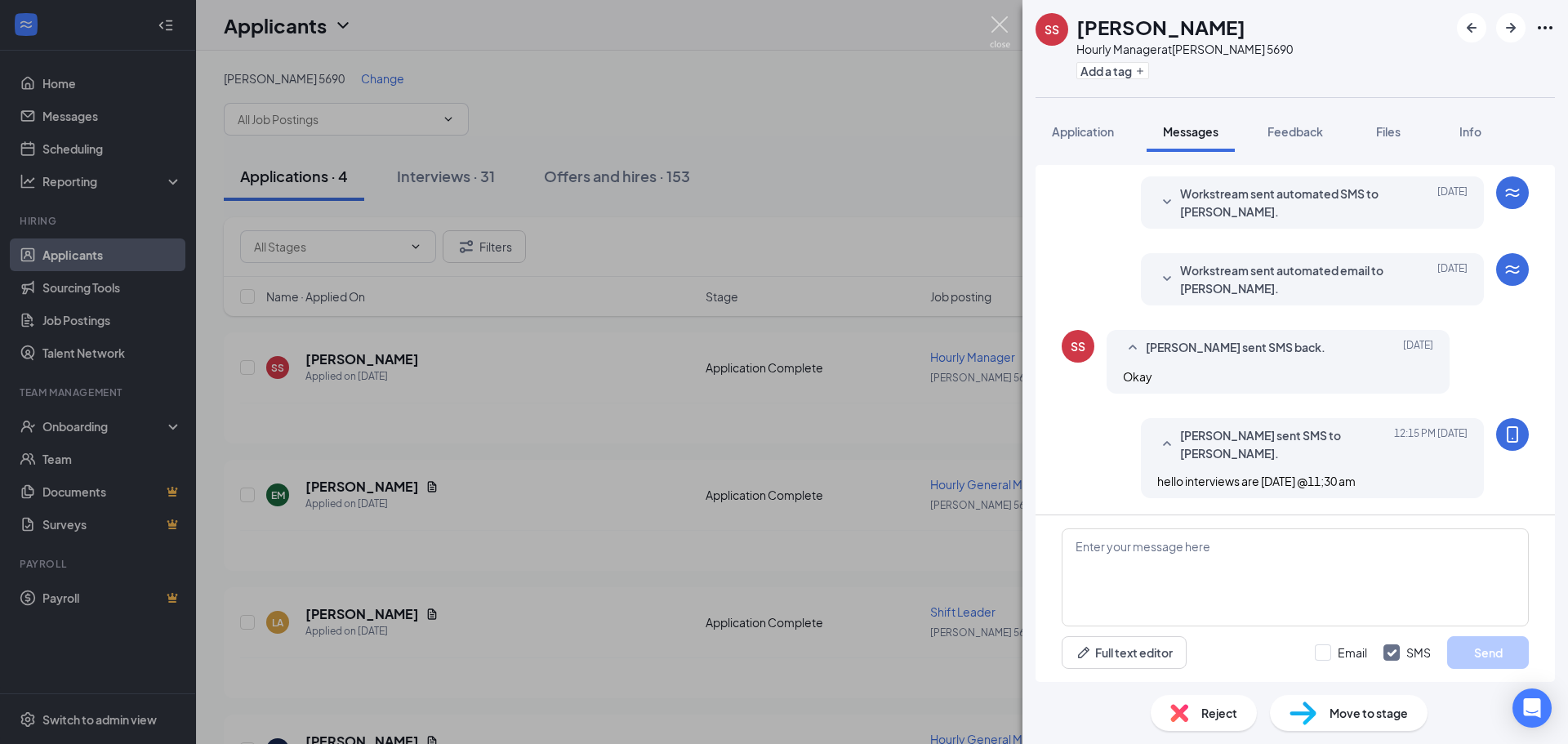
click at [992, 21] on img at bounding box center [999, 32] width 21 height 32
click at [992, 21] on div "Applicants PP" at bounding box center [882, 25] width 1372 height 51
